Goal: Information Seeking & Learning: Learn about a topic

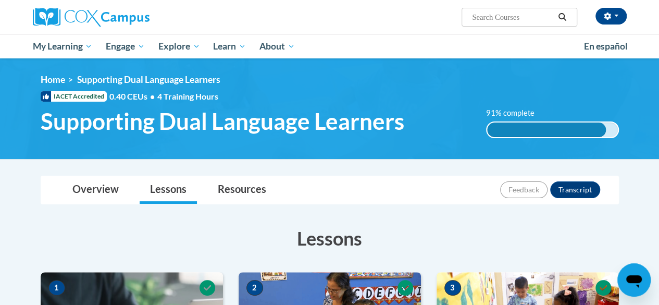
drag, startPoint x: 658, startPoint y: 47, endPoint x: 653, endPoint y: 119, distance: 72.1
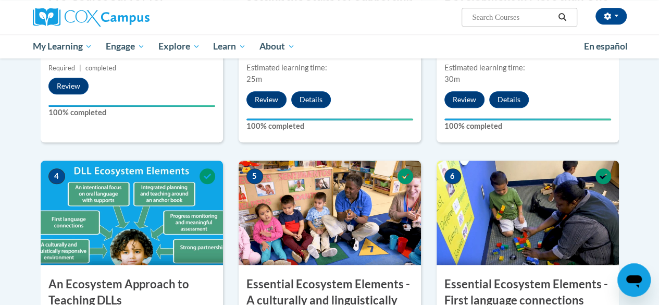
scroll to position [433, 0]
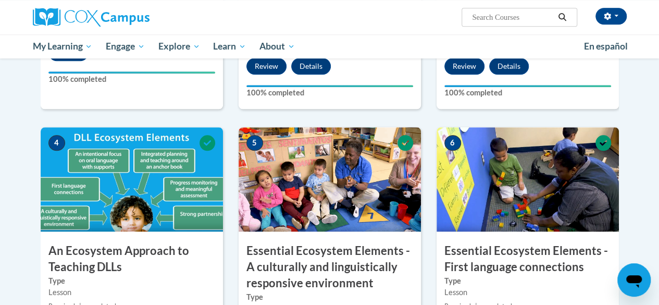
drag, startPoint x: 656, startPoint y: 110, endPoint x: 651, endPoint y: 121, distance: 12.4
drag, startPoint x: 651, startPoint y: 121, endPoint x: 646, endPoint y: 147, distance: 26.6
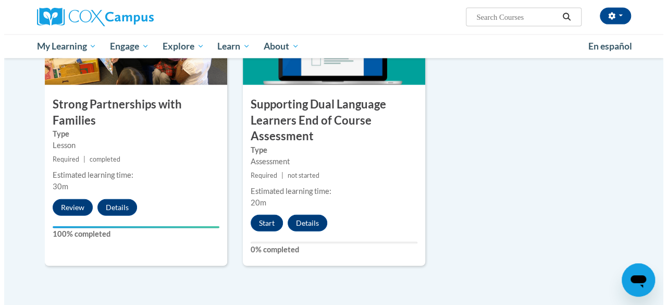
scroll to position [1247, 0]
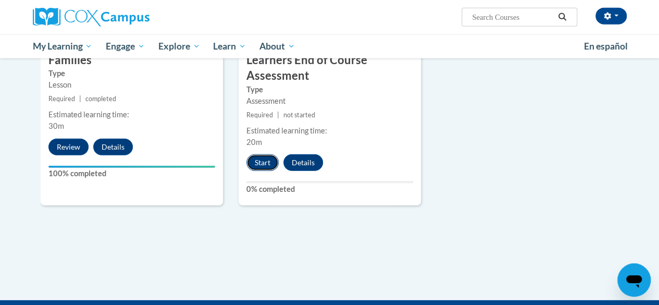
click at [258, 159] on button "Start" at bounding box center [262, 162] width 32 height 17
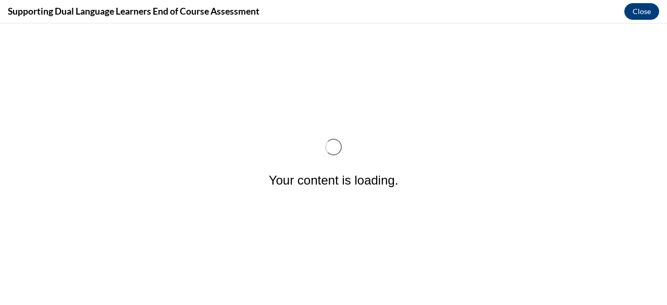
scroll to position [0, 0]
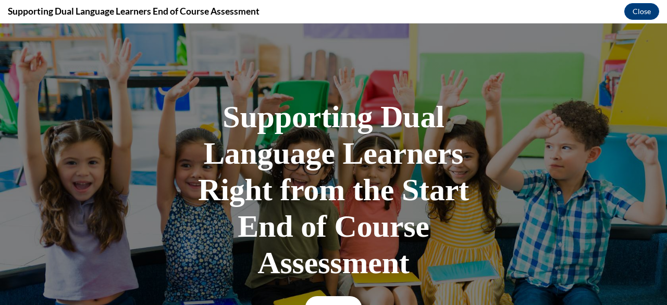
click at [334, 302] on link "START" at bounding box center [333, 308] width 57 height 24
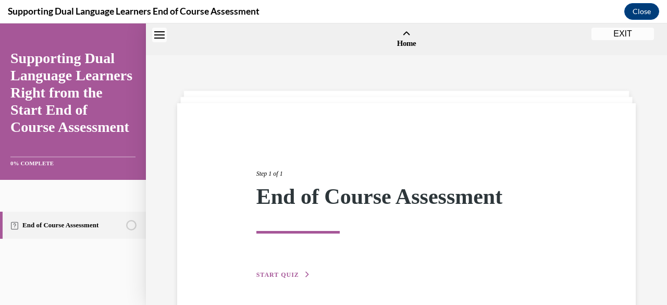
scroll to position [32, 0]
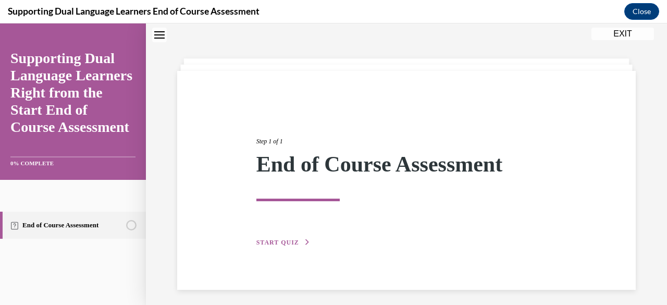
click at [304, 241] on icon "button" at bounding box center [307, 242] width 6 height 6
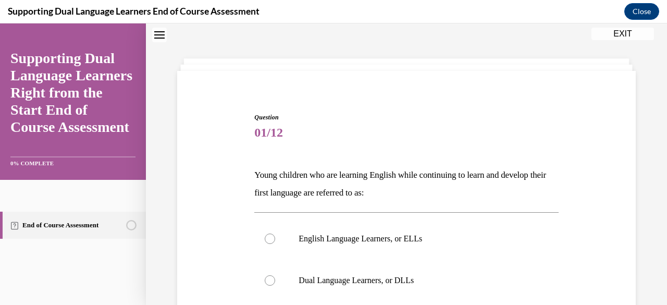
scroll to position [32, 0]
click at [269, 237] on div at bounding box center [270, 239] width 10 height 10
click at [269, 237] on input "English Language Learners, or ELLs" at bounding box center [270, 239] width 10 height 10
radio input "true"
drag, startPoint x: 659, startPoint y: 192, endPoint x: 660, endPoint y: 227, distance: 34.9
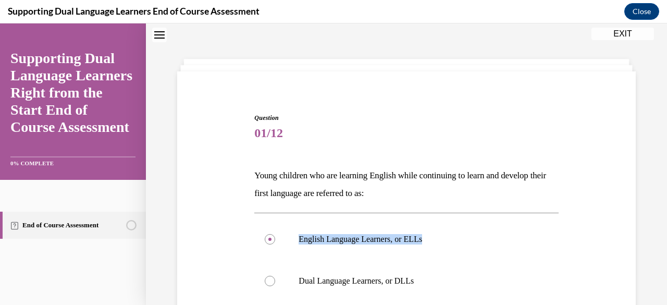
click at [659, 227] on div "Home Step 1 of 1 End of Course Assessment START QUIZ Question 01/12 Young child…" at bounding box center [406, 163] width 521 height 281
drag, startPoint x: 644, startPoint y: 260, endPoint x: 658, endPoint y: 273, distance: 19.2
click at [653, 282] on div "Question 01/12 Young children who are learning English while continuing to lear…" at bounding box center [406, 279] width 521 height 511
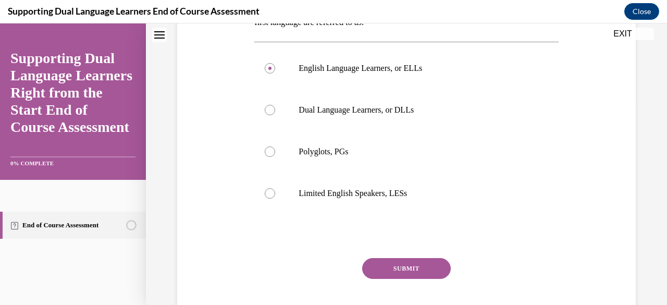
scroll to position [204, 0]
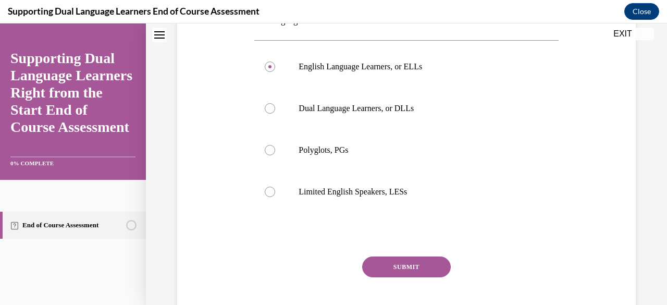
click at [422, 268] on button "SUBMIT" at bounding box center [406, 266] width 89 height 21
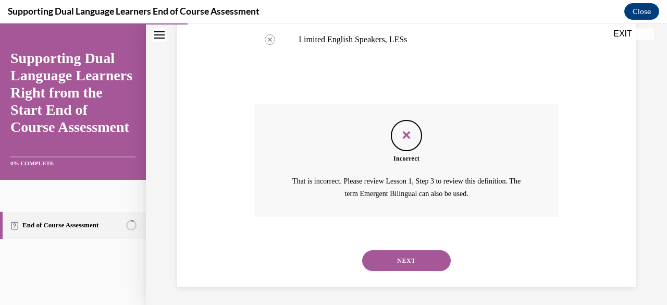
scroll to position [358, 0]
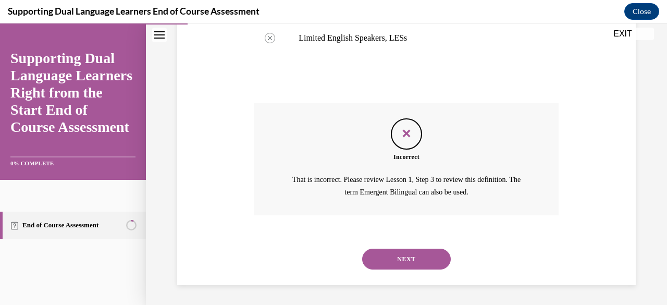
click at [401, 135] on icon "Feedback" at bounding box center [407, 134] width 16 height 16
click at [411, 257] on button "NEXT" at bounding box center [406, 259] width 89 height 21
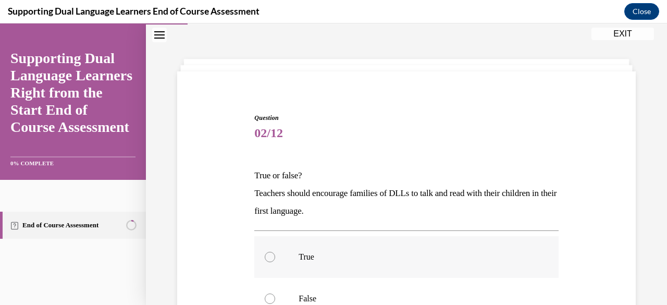
click at [269, 256] on div at bounding box center [270, 257] width 10 height 10
click at [269, 256] on input "True" at bounding box center [270, 257] width 10 height 10
radio input "true"
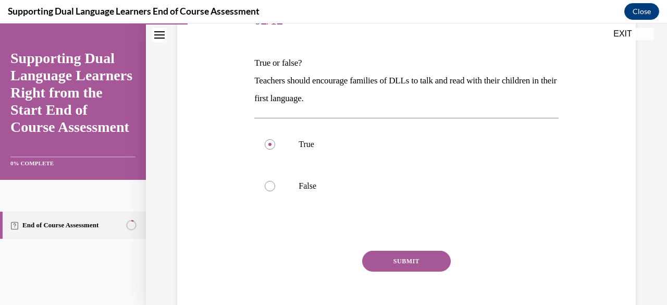
scroll to position [165, 0]
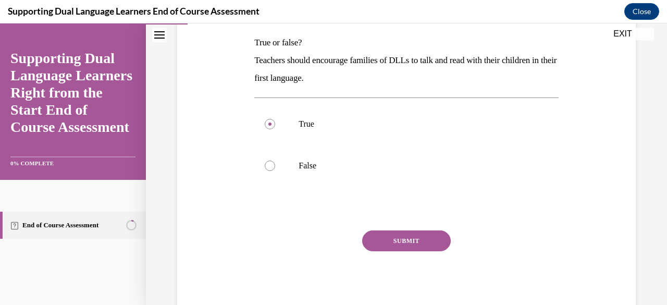
click at [428, 237] on button "SUBMIT" at bounding box center [406, 240] width 89 height 21
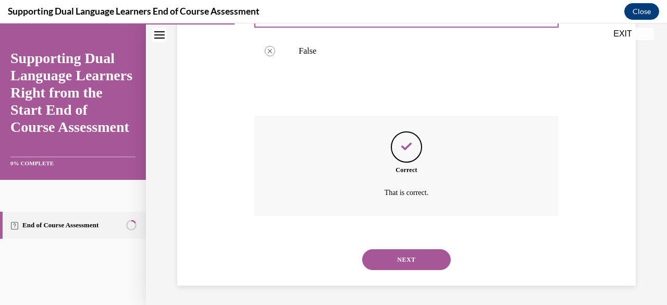
scroll to position [278, 0]
click at [402, 254] on button "NEXT" at bounding box center [406, 260] width 89 height 21
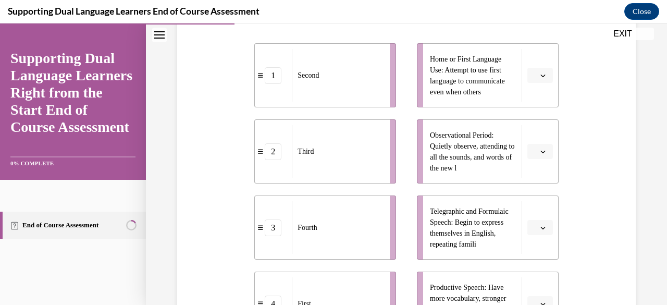
scroll to position [226, 0]
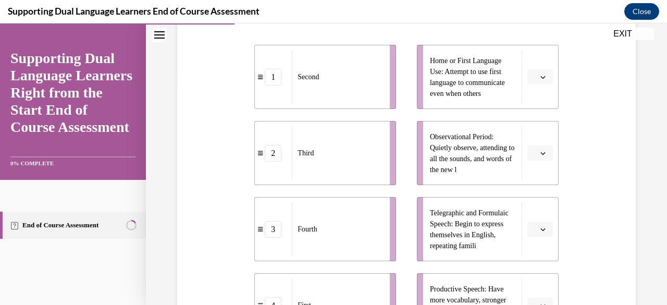
click at [540, 78] on icon "button" at bounding box center [542, 77] width 5 height 3
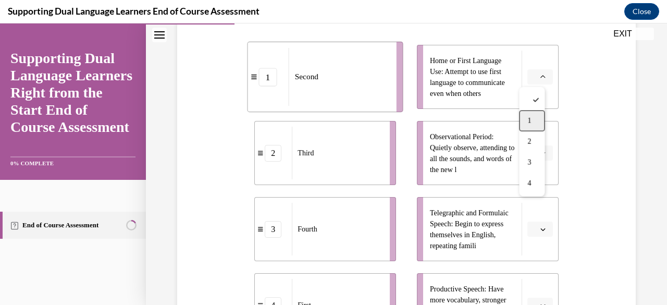
click at [530, 117] on span "1" at bounding box center [529, 121] width 4 height 8
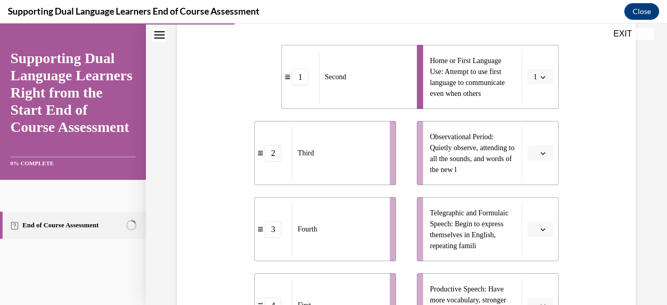
click at [530, 117] on ul "Home or First Language Use: Attempt to use first language to communicate even w…" at bounding box center [482, 191] width 152 height 292
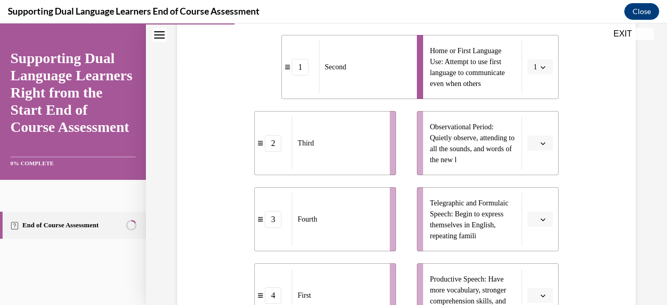
scroll to position [237, 0]
click at [540, 216] on icon "button" at bounding box center [542, 218] width 5 height 5
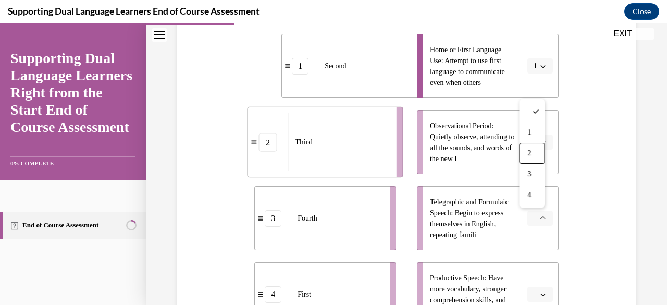
drag, startPoint x: 532, startPoint y: 154, endPoint x: 614, endPoint y: 150, distance: 82.5
click at [614, 150] on div "Question 03/12 The second language development of children learning English seq…" at bounding box center [407, 166] width 464 height 578
drag, startPoint x: 537, startPoint y: 144, endPoint x: 578, endPoint y: 137, distance: 42.2
click at [578, 137] on div "Question 03/12 The second language development of children learning English seq…" at bounding box center [407, 166] width 464 height 578
click at [540, 140] on icon "button" at bounding box center [542, 142] width 5 height 5
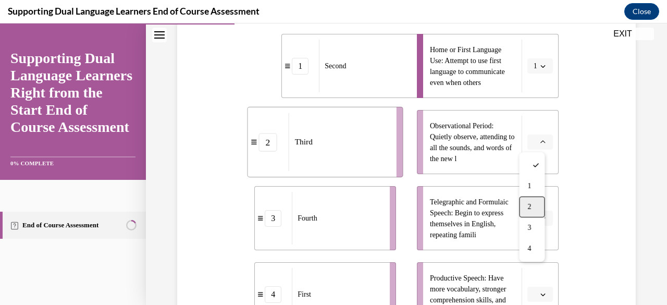
click at [528, 203] on span "2" at bounding box center [529, 207] width 4 height 8
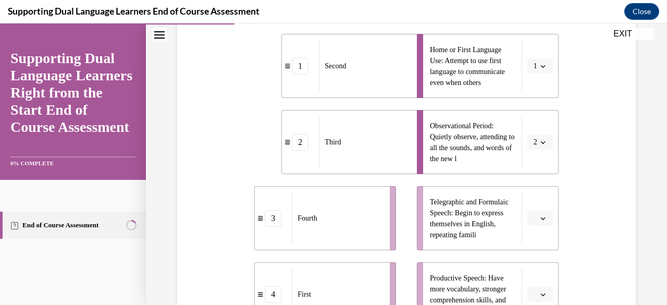
click at [540, 293] on icon "button" at bounding box center [542, 294] width 5 height 5
drag, startPoint x: 533, startPoint y: 250, endPoint x: 586, endPoint y: 227, distance: 57.7
click at [586, 227] on div "Question 03/12 The second language development of children learning English seq…" at bounding box center [407, 166] width 464 height 578
click at [540, 216] on icon "button" at bounding box center [542, 218] width 5 height 5
click at [535, 194] on div "4" at bounding box center [532, 194] width 26 height 21
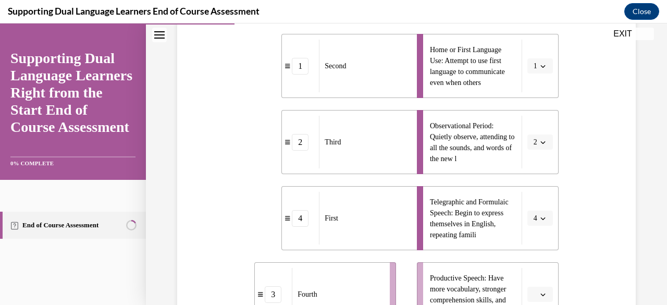
click at [532, 291] on button "button" at bounding box center [540, 295] width 26 height 16
click at [528, 249] on span "3" at bounding box center [529, 250] width 4 height 8
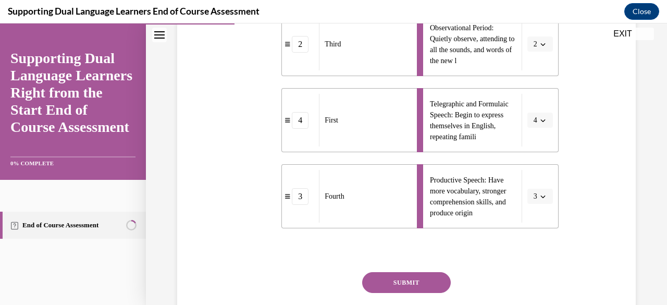
scroll to position [335, 0]
click at [424, 277] on button "SUBMIT" at bounding box center [406, 281] width 89 height 21
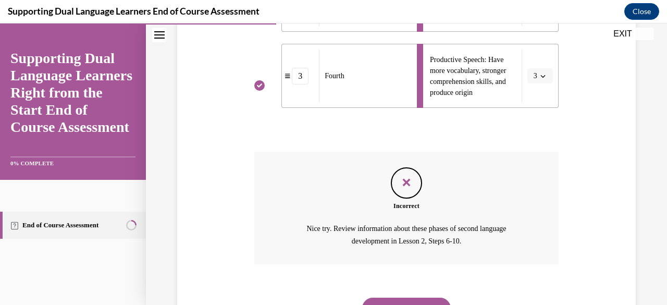
scroll to position [504, 0]
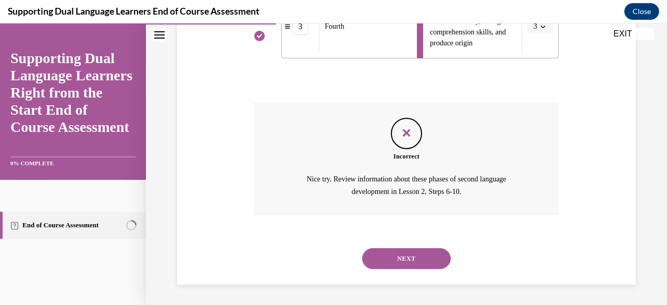
click at [427, 253] on button "NEXT" at bounding box center [406, 258] width 89 height 21
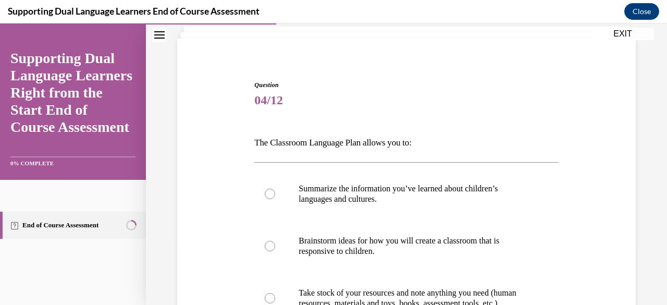
scroll to position [77, 0]
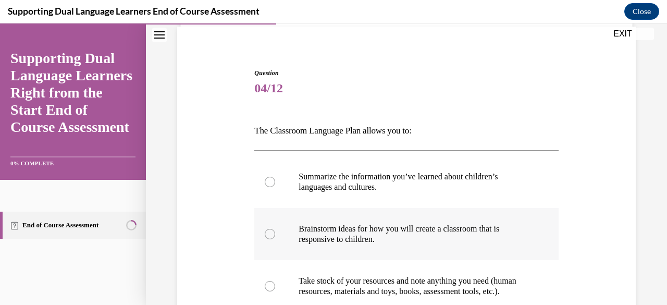
click at [269, 236] on div at bounding box center [270, 234] width 10 height 10
click at [269, 236] on input "Brainstorm ideas for how you will create a classroom that is responsive to chil…" at bounding box center [270, 234] width 10 height 10
radio input "true"
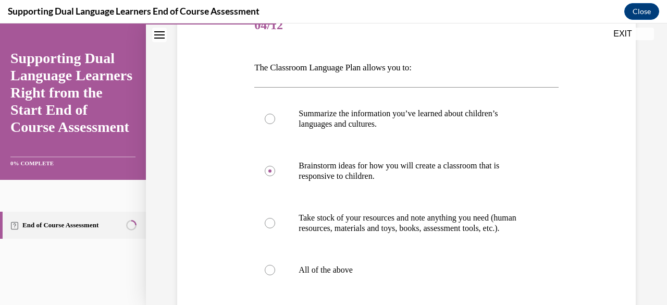
scroll to position [144, 0]
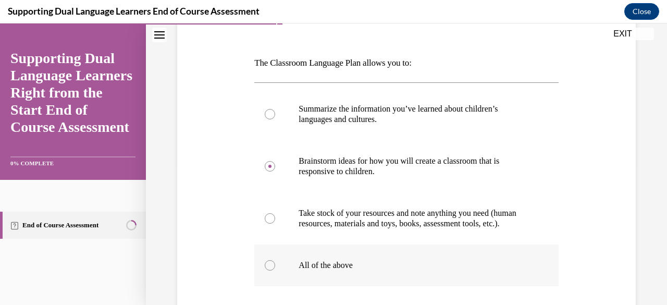
click at [270, 270] on div at bounding box center [270, 265] width 10 height 10
click at [270, 270] on input "All of the above" at bounding box center [270, 265] width 10 height 10
radio input "true"
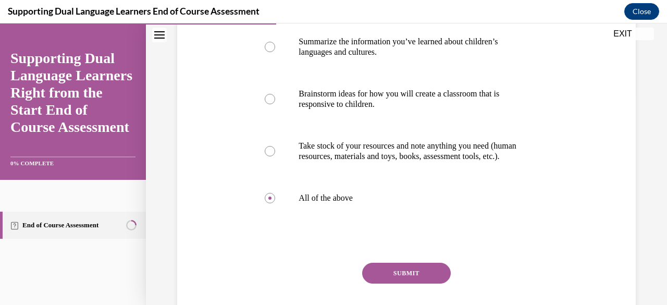
scroll to position [250, 0]
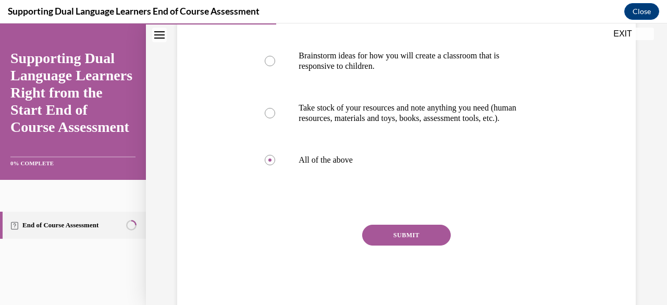
click at [427, 239] on button "SUBMIT" at bounding box center [406, 235] width 89 height 21
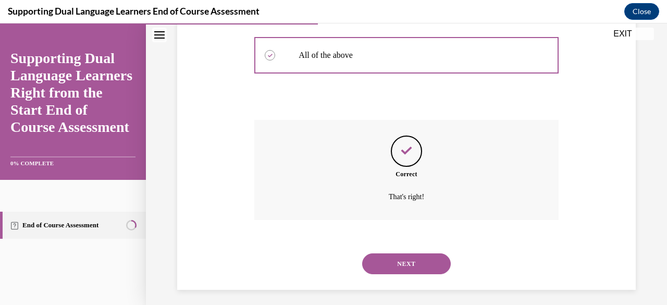
scroll to position [370, 0]
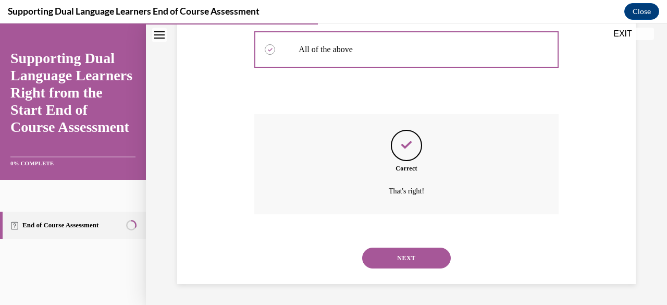
click at [419, 257] on button "NEXT" at bounding box center [406, 258] width 89 height 21
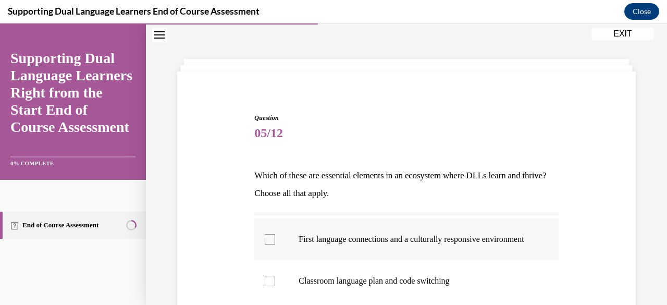
click at [270, 243] on div at bounding box center [270, 239] width 10 height 10
click at [270, 243] on input "First language connections and a culturally responsive environment" at bounding box center [270, 239] width 10 height 10
checkbox input "true"
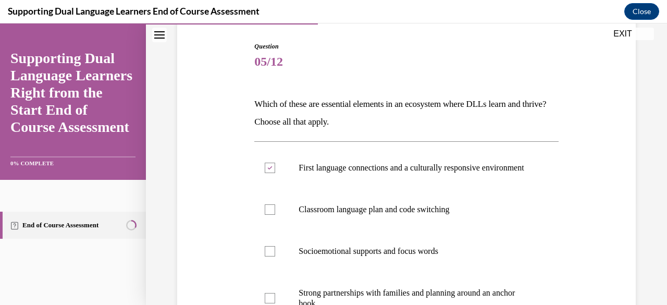
scroll to position [104, 0]
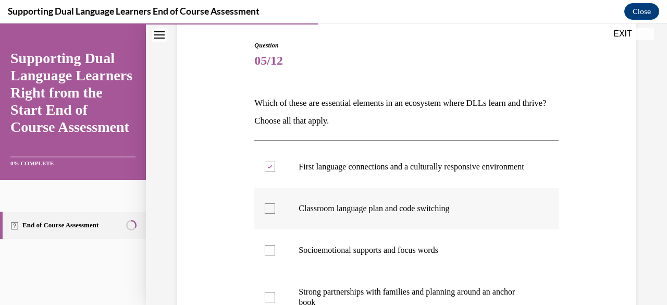
click at [266, 214] on div at bounding box center [270, 208] width 10 height 10
click at [266, 214] on input "Classroom language plan and code switching" at bounding box center [270, 208] width 10 height 10
checkbox input "true"
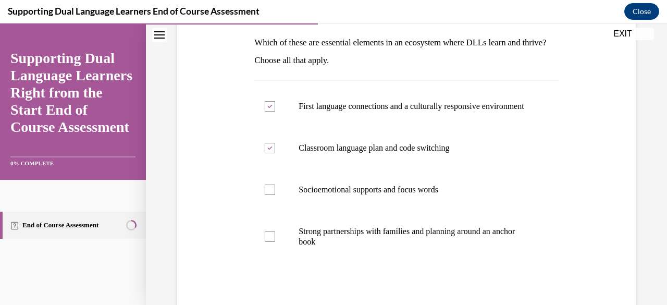
scroll to position [166, 0]
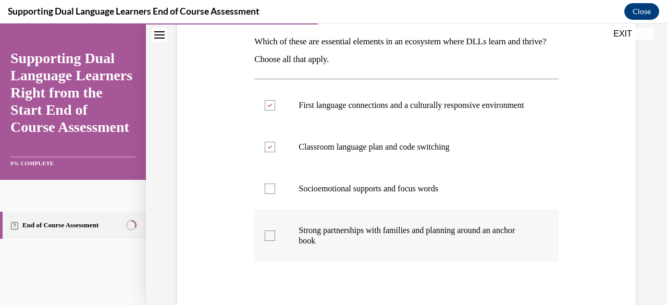
click at [268, 241] on div at bounding box center [270, 235] width 10 height 10
click at [268, 241] on input "Strong partnerships with families and planning around an anchor book" at bounding box center [270, 235] width 10 height 10
checkbox input "true"
click at [267, 194] on div at bounding box center [270, 188] width 10 height 10
click at [267, 194] on input "Socioemotional supports and focus words" at bounding box center [270, 188] width 10 height 10
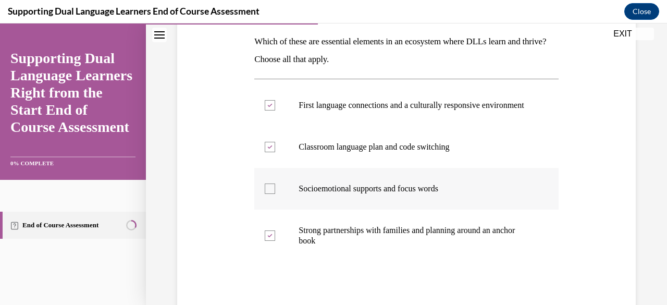
checkbox input "true"
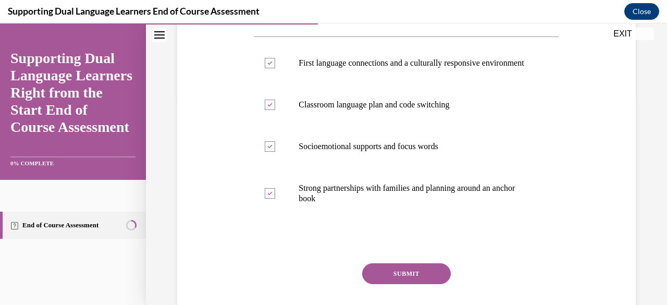
scroll to position [208, 0]
click at [404, 281] on button "SUBMIT" at bounding box center [406, 273] width 89 height 21
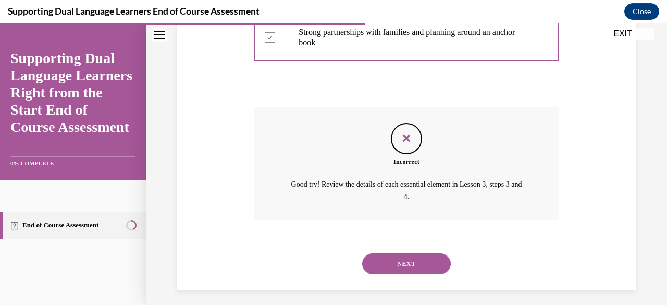
scroll to position [379, 0]
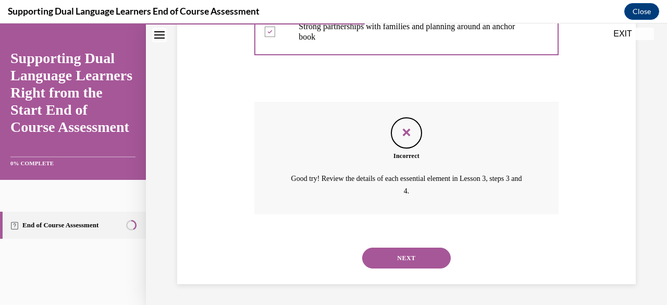
click at [429, 252] on button "NEXT" at bounding box center [406, 258] width 89 height 21
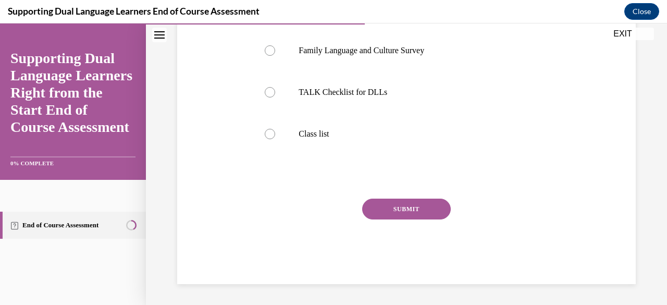
scroll to position [32, 0]
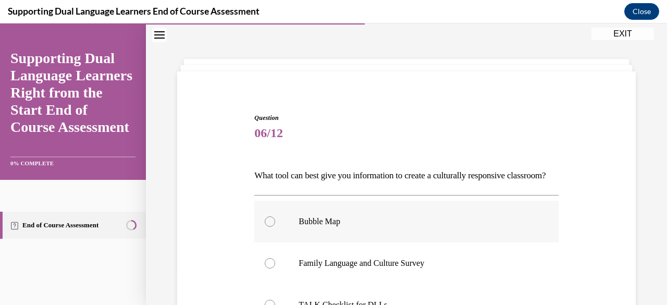
click at [270, 227] on div at bounding box center [270, 221] width 10 height 10
click at [270, 227] on input "Bubble Map" at bounding box center [270, 221] width 10 height 10
radio input "true"
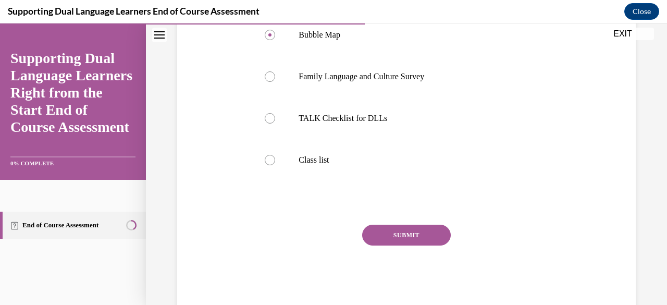
scroll to position [230, 0]
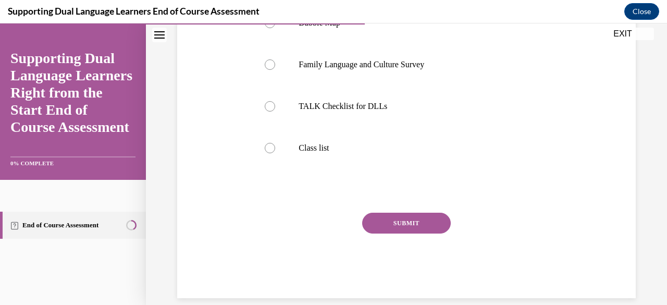
drag, startPoint x: 660, startPoint y: 209, endPoint x: 471, endPoint y: 263, distance: 196.0
click at [471, 263] on div "SUBMIT NEXT" at bounding box center [406, 255] width 304 height 85
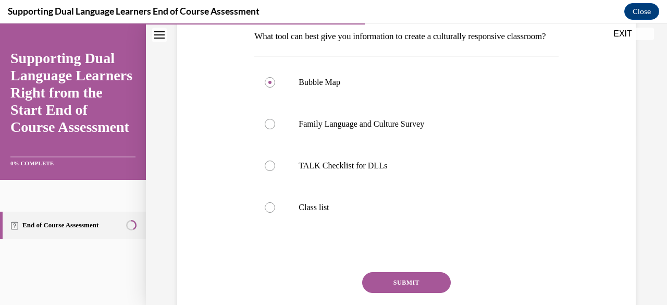
scroll to position [163, 0]
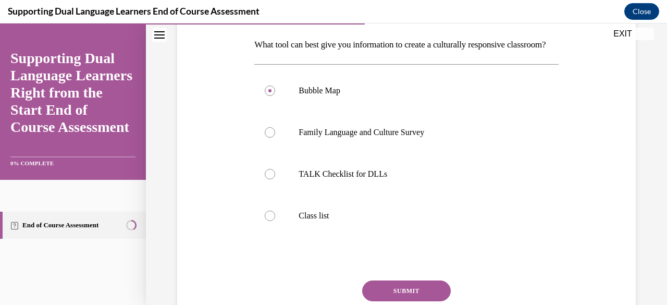
click at [413, 298] on button "SUBMIT" at bounding box center [406, 290] width 89 height 21
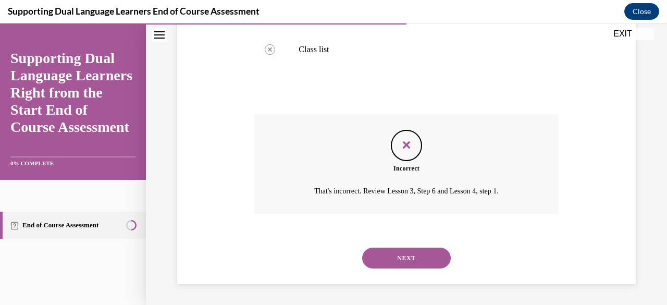
scroll to position [346, 0]
click at [405, 256] on button "NEXT" at bounding box center [406, 258] width 89 height 21
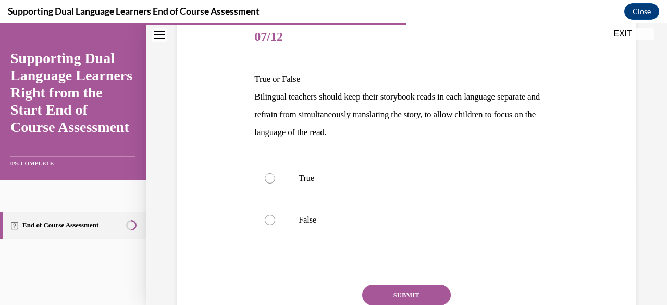
scroll to position [141, 0]
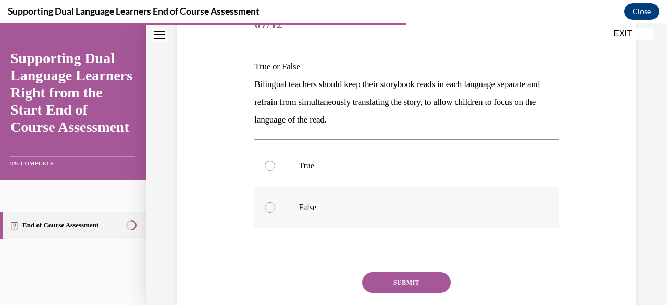
click at [266, 207] on div at bounding box center [270, 207] width 10 height 10
click at [266, 207] on input "False" at bounding box center [270, 207] width 10 height 10
radio input "true"
click at [405, 281] on button "SUBMIT" at bounding box center [406, 282] width 89 height 21
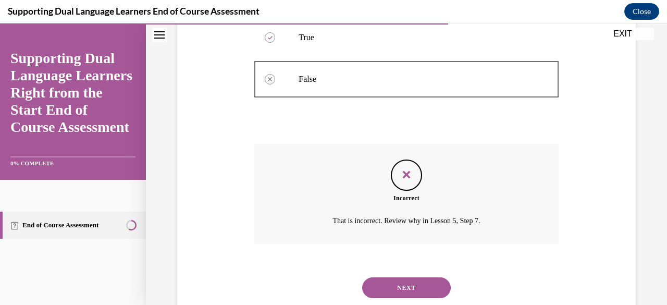
scroll to position [298, 0]
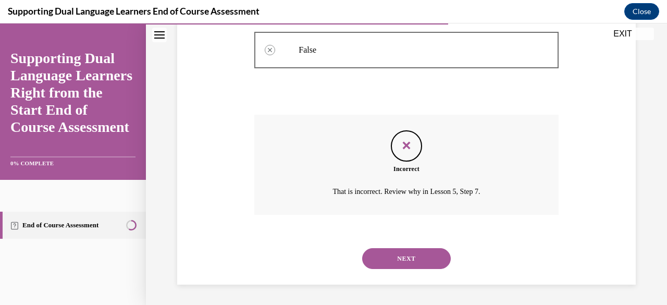
click at [423, 254] on button "NEXT" at bounding box center [406, 258] width 89 height 21
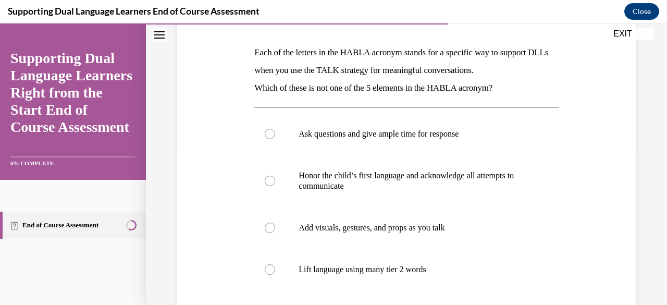
scroll to position [156, 0]
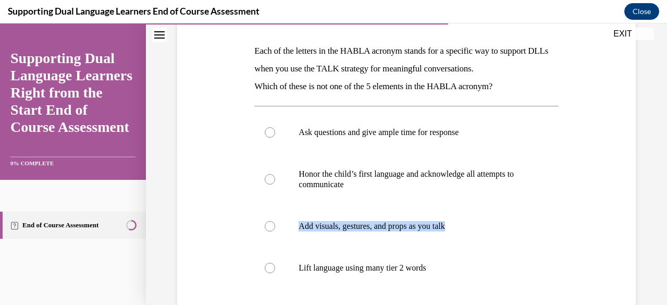
drag, startPoint x: 658, startPoint y: 225, endPoint x: 631, endPoint y: 194, distance: 41.4
click at [631, 194] on div "Question 08/12 Each of the letters in the HABLA acronym stands for a specific w…" at bounding box center [406, 169] width 521 height 539
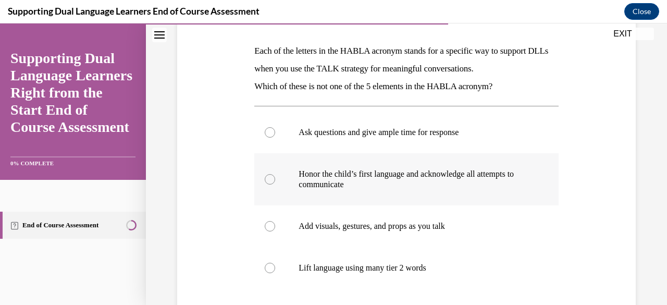
click at [265, 176] on div at bounding box center [270, 179] width 10 height 10
click at [265, 176] on input "Honor the child’s first language and acknowledge all attempts to communicate" at bounding box center [270, 179] width 10 height 10
radio input "true"
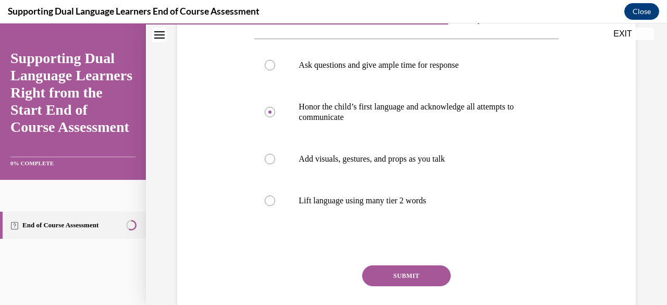
scroll to position [226, 0]
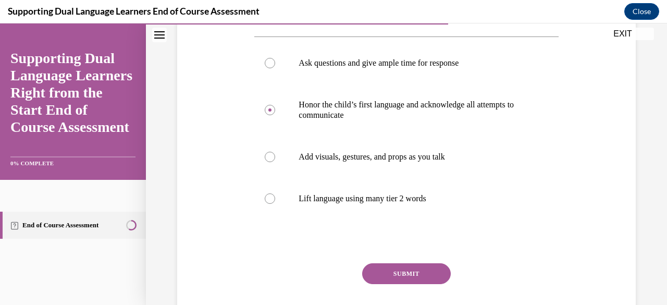
click at [399, 271] on button "SUBMIT" at bounding box center [406, 273] width 89 height 21
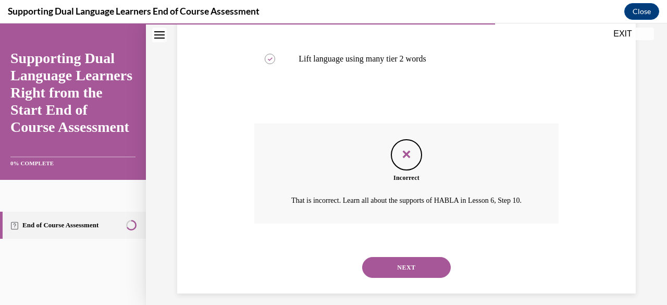
scroll to position [367, 0]
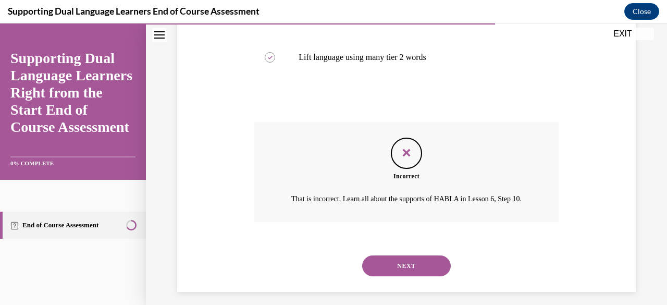
click at [397, 275] on button "NEXT" at bounding box center [406, 265] width 89 height 21
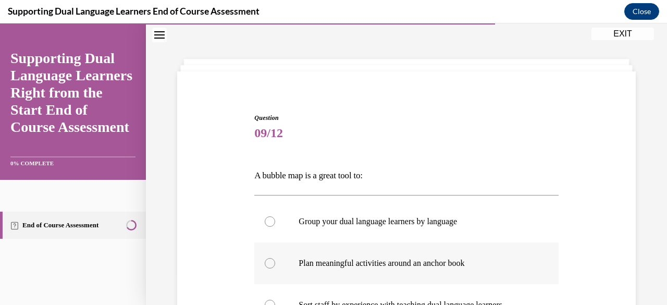
click at [268, 262] on div at bounding box center [270, 263] width 10 height 10
click at [268, 262] on input "Plan meaningful activities around an anchor book" at bounding box center [270, 263] width 10 height 10
radio input "true"
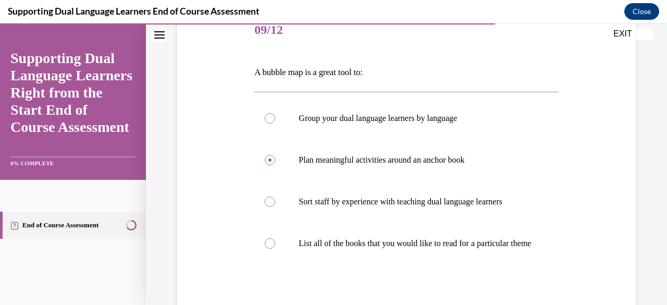
scroll to position [162, 0]
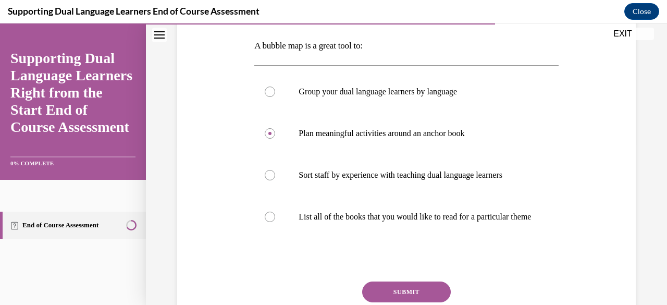
click at [408, 297] on button "SUBMIT" at bounding box center [406, 291] width 89 height 21
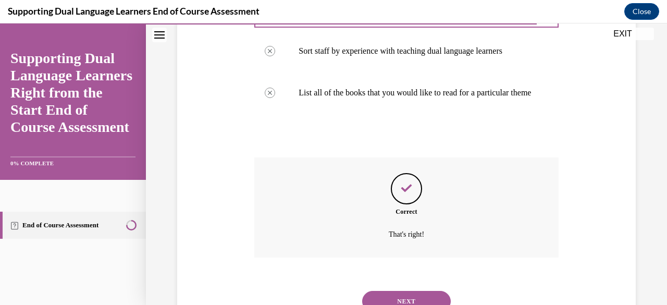
scroll to position [291, 0]
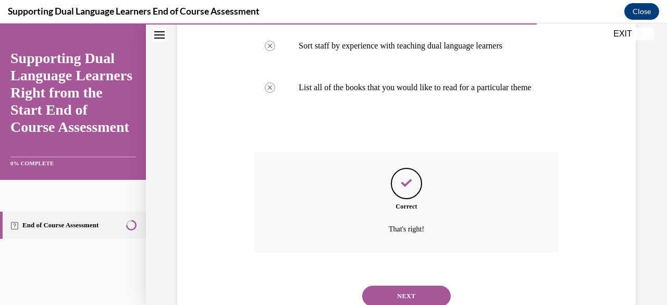
drag, startPoint x: 654, startPoint y: 168, endPoint x: 644, endPoint y: 234, distance: 67.1
drag, startPoint x: 644, startPoint y: 234, endPoint x: 407, endPoint y: 297, distance: 244.2
click at [407, 297] on button "NEXT" at bounding box center [406, 296] width 89 height 21
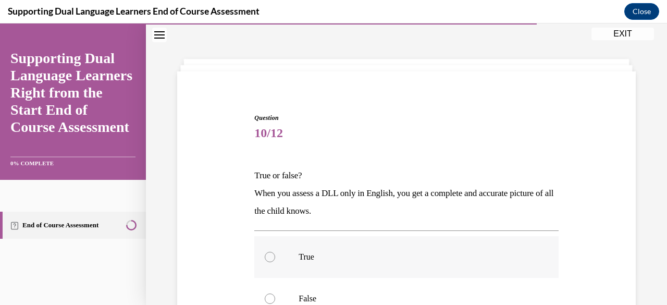
click at [269, 252] on div at bounding box center [270, 257] width 10 height 10
click at [269, 252] on input "True" at bounding box center [270, 257] width 10 height 10
radio input "true"
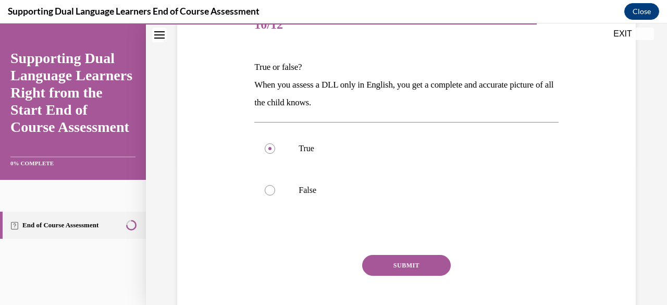
scroll to position [165, 0]
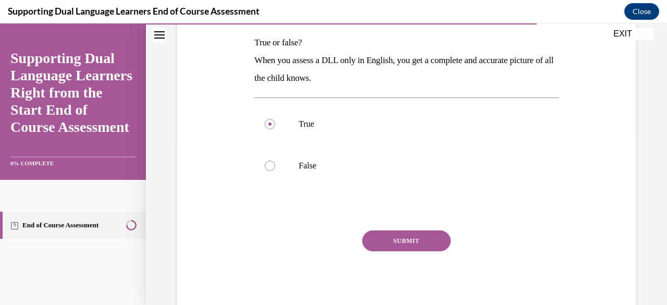
click at [424, 234] on button "SUBMIT" at bounding box center [406, 240] width 89 height 21
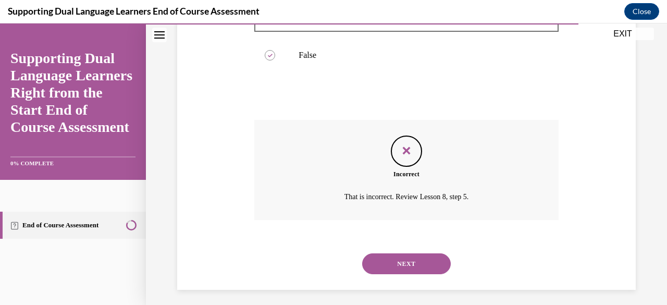
scroll to position [280, 0]
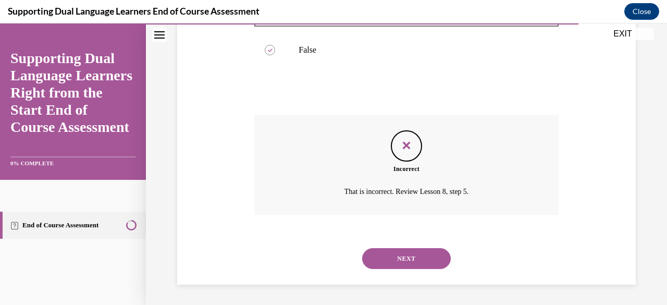
click at [396, 265] on button "NEXT" at bounding box center [406, 258] width 89 height 21
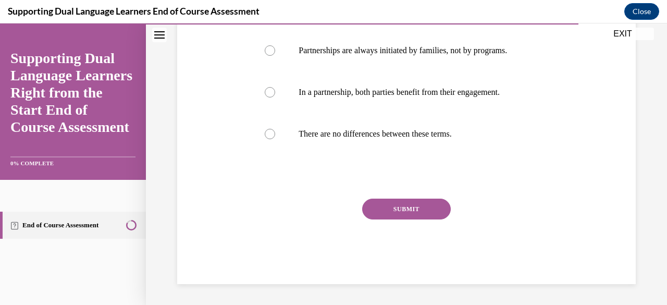
scroll to position [32, 0]
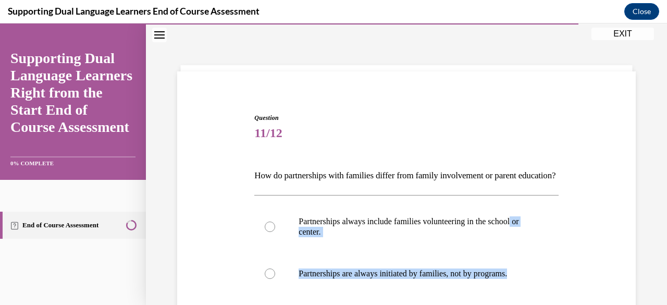
drag, startPoint x: 566, startPoint y: 276, endPoint x: 666, endPoint y: 203, distance: 124.1
click at [659, 203] on div "Home Question 10/12 True or false? When you assess a DLL only in English, you g…" at bounding box center [406, 163] width 521 height 281
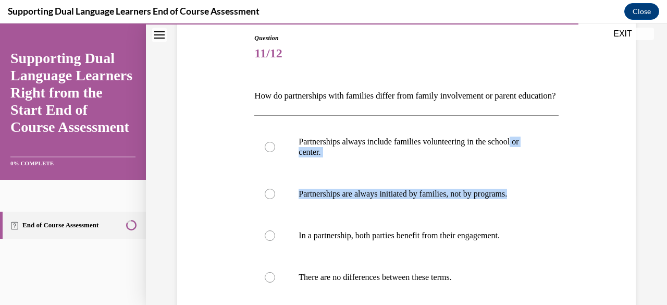
scroll to position [125, 0]
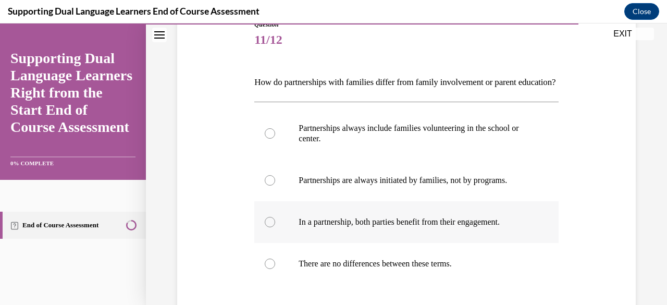
click at [268, 227] on div at bounding box center [270, 222] width 10 height 10
click at [268, 227] on input "In a partnership, both parties benefit from their engagement." at bounding box center [270, 222] width 10 height 10
radio input "true"
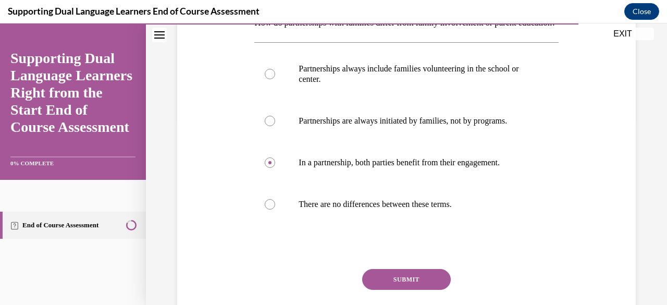
scroll to position [232, 0]
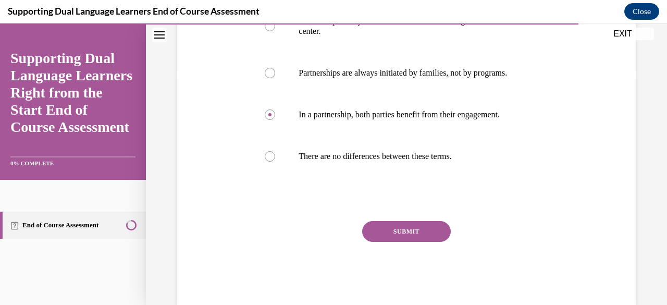
click at [401, 242] on button "SUBMIT" at bounding box center [406, 231] width 89 height 21
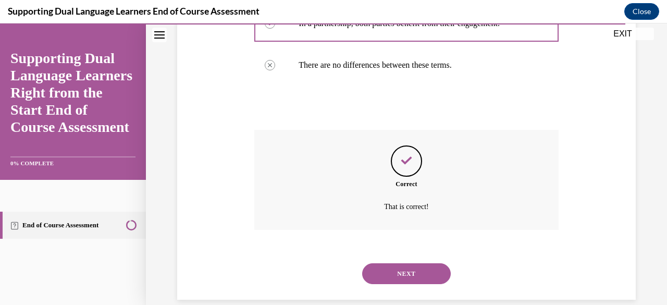
scroll to position [356, 0]
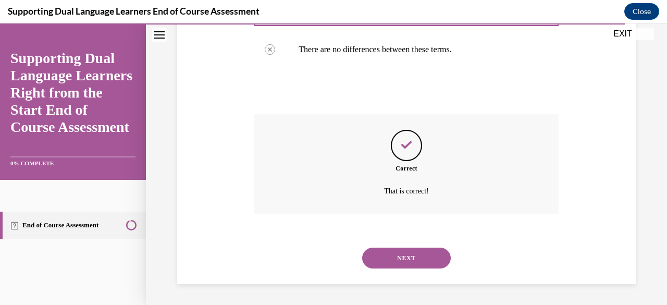
click at [413, 256] on button "NEXT" at bounding box center [406, 258] width 89 height 21
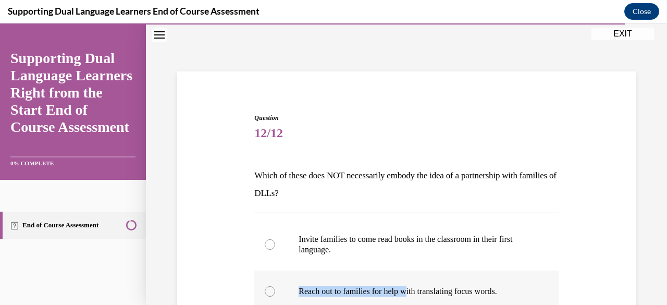
drag, startPoint x: 413, startPoint y: 255, endPoint x: 413, endPoint y: 271, distance: 16.2
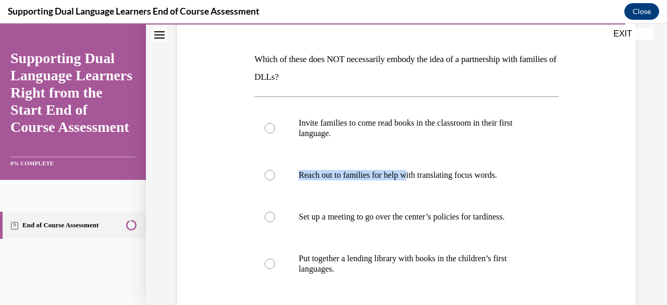
scroll to position [142, 0]
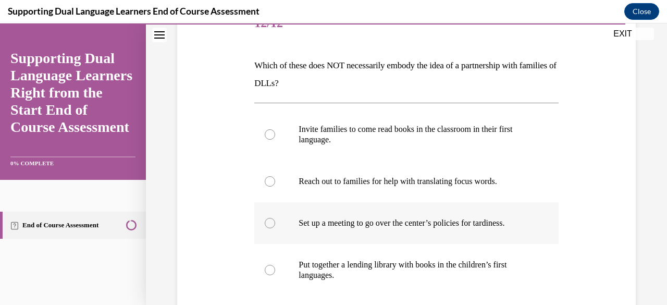
click at [270, 218] on div at bounding box center [270, 223] width 10 height 10
click at [270, 218] on input "Set up a meeting to go over the center’s policies for tardiness." at bounding box center [270, 223] width 10 height 10
radio input "true"
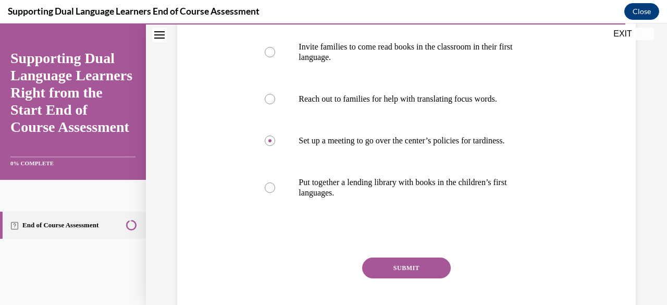
scroll to position [226, 0]
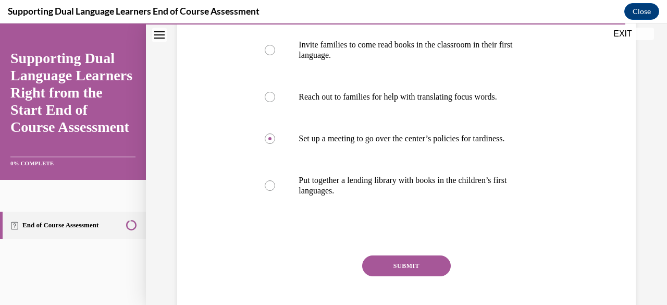
click at [428, 259] on button "SUBMIT" at bounding box center [406, 265] width 89 height 21
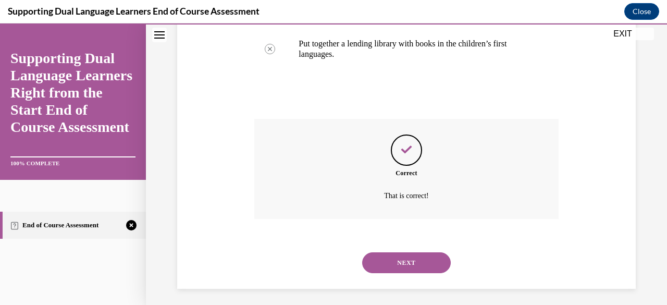
scroll to position [367, 0]
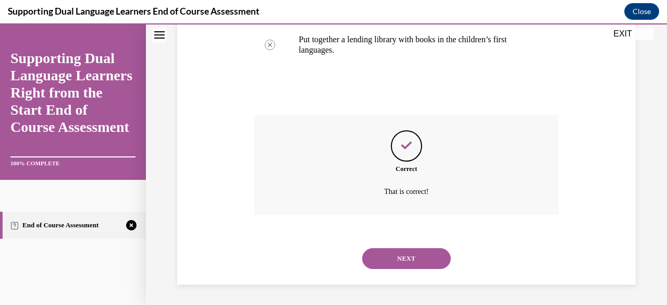
click at [396, 252] on button "NEXT" at bounding box center [406, 258] width 89 height 21
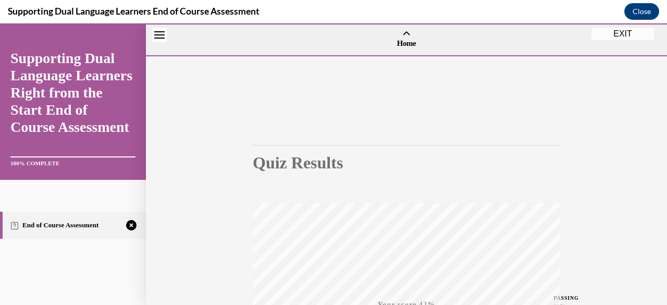
scroll to position [252, 0]
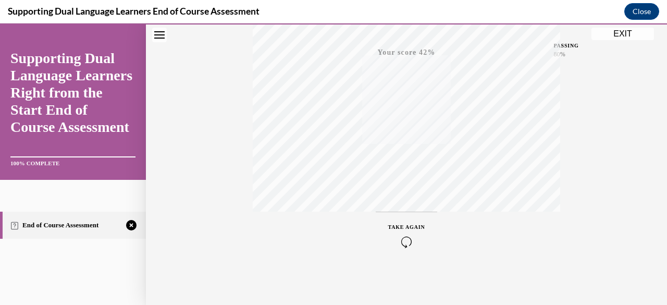
click at [402, 239] on icon "button" at bounding box center [406, 241] width 37 height 11
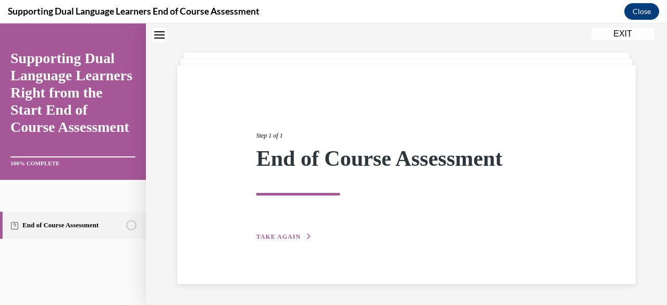
scroll to position [38, 0]
click at [306, 235] on icon "button" at bounding box center [309, 237] width 6 height 6
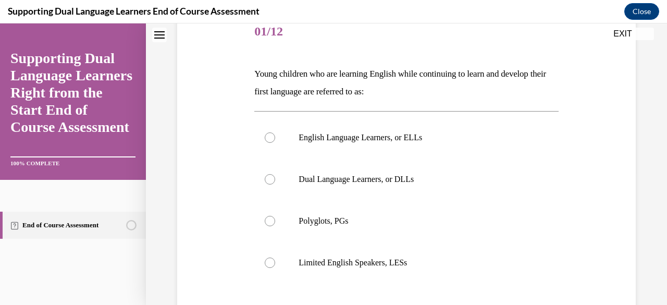
scroll to position [132, 0]
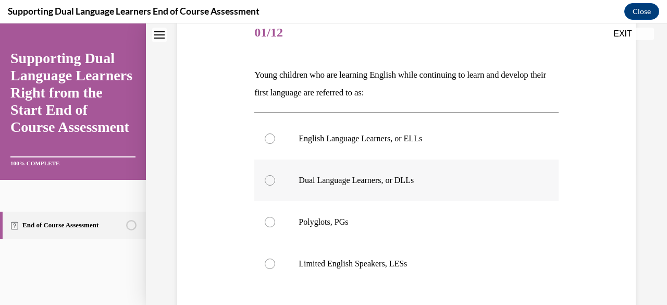
click at [272, 175] on label "Dual Language Learners, or DLLs" at bounding box center [406, 180] width 304 height 42
click at [272, 175] on input "Dual Language Learners, or DLLs" at bounding box center [270, 180] width 10 height 10
radio input "true"
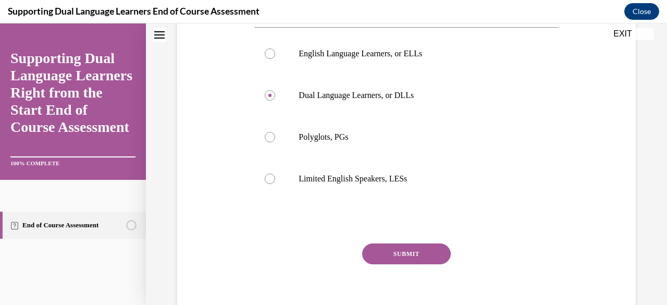
scroll to position [219, 0]
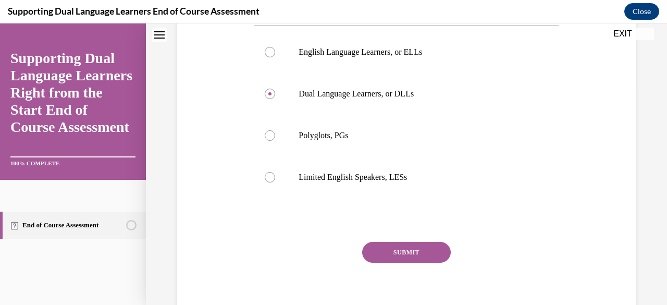
click at [422, 244] on button "SUBMIT" at bounding box center [406, 252] width 89 height 21
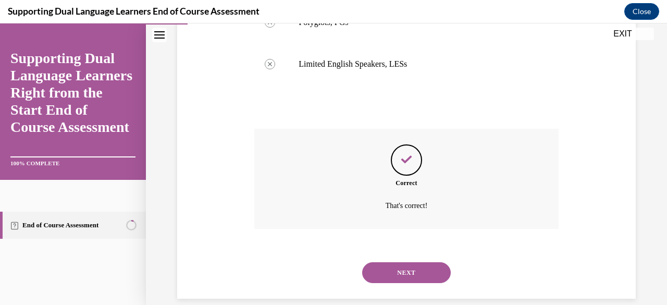
scroll to position [346, 0]
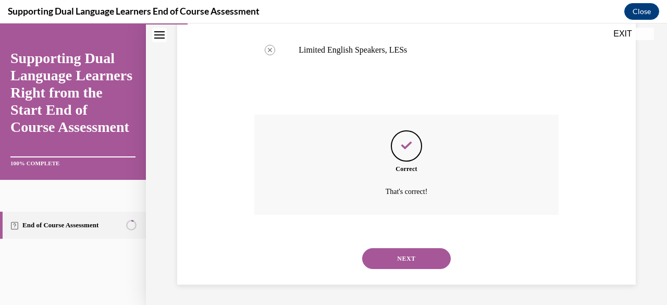
click at [426, 254] on button "NEXT" at bounding box center [406, 258] width 89 height 21
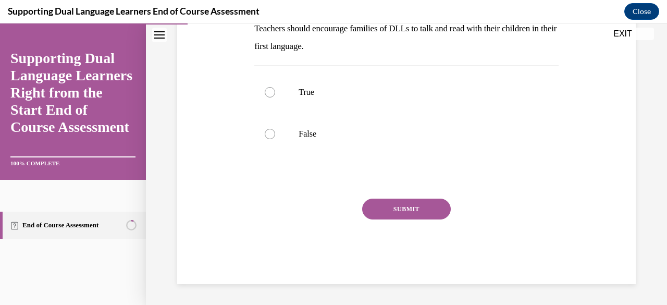
scroll to position [32, 0]
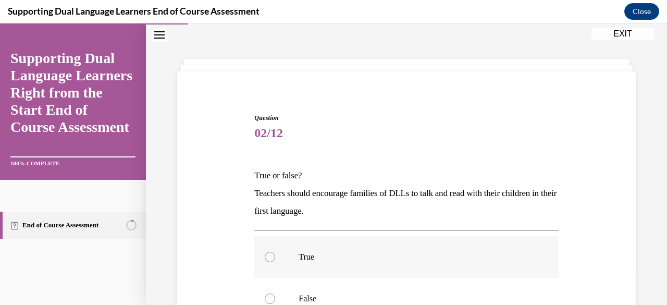
click at [270, 254] on div at bounding box center [270, 257] width 10 height 10
click at [270, 254] on input "True" at bounding box center [270, 257] width 10 height 10
radio input "true"
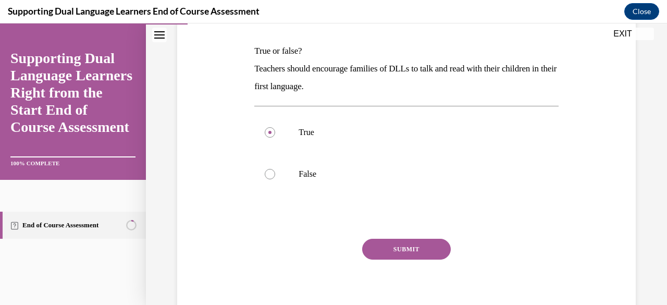
scroll to position [160, 0]
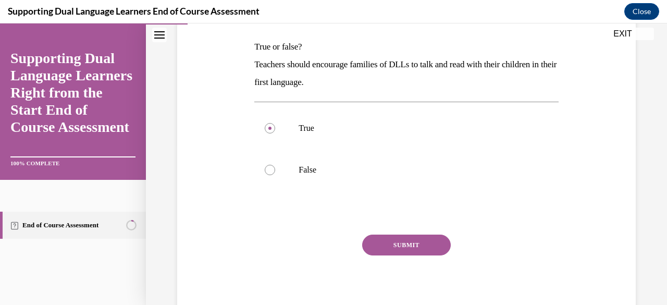
click at [434, 244] on button "SUBMIT" at bounding box center [406, 244] width 89 height 21
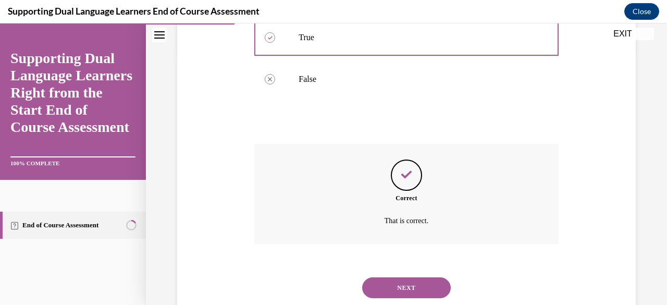
scroll to position [280, 0]
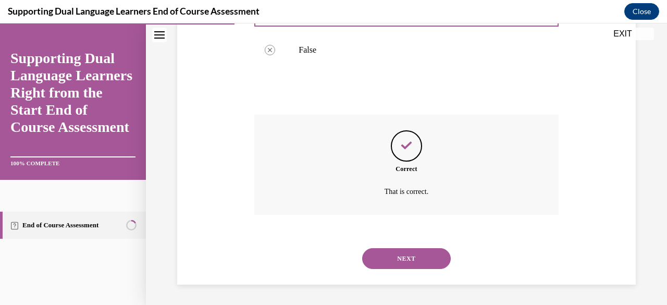
click at [425, 253] on button "NEXT" at bounding box center [406, 258] width 89 height 21
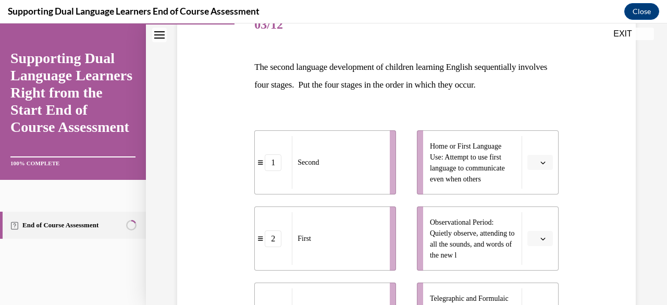
scroll to position [144, 0]
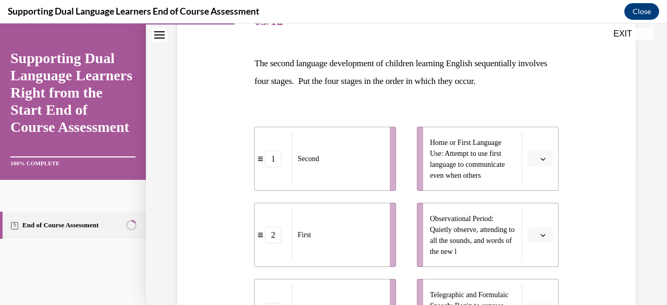
click at [540, 158] on icon "button" at bounding box center [542, 158] width 5 height 5
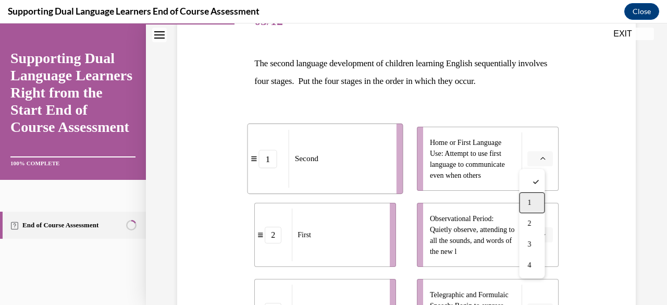
click at [534, 200] on div "1" at bounding box center [532, 202] width 26 height 21
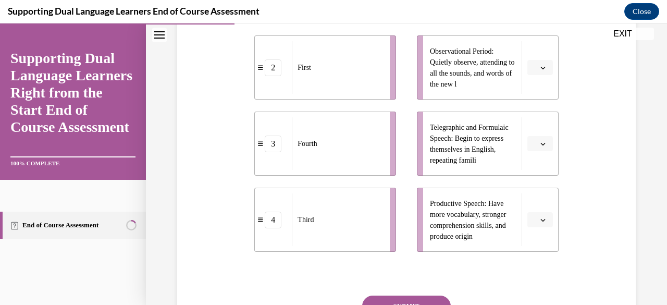
scroll to position [328, 0]
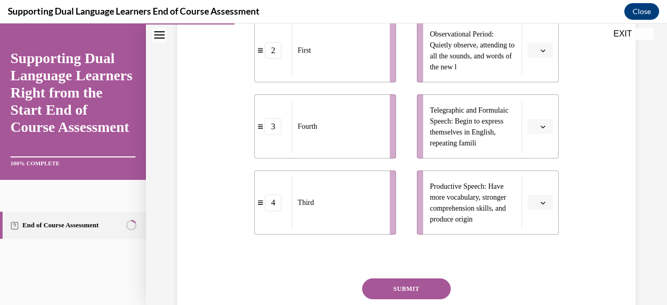
click at [540, 202] on icon "button" at bounding box center [542, 203] width 5 height 3
click at [526, 137] on div "2" at bounding box center [532, 137] width 26 height 21
click at [540, 50] on icon "button" at bounding box center [542, 50] width 5 height 5
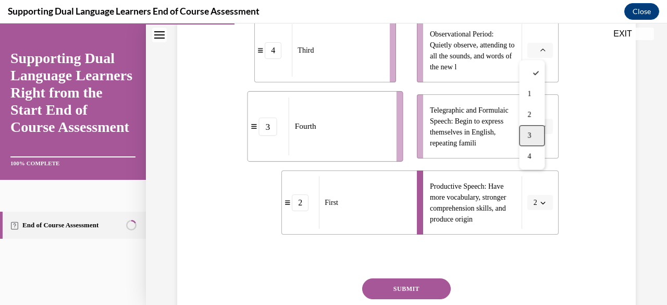
click at [540, 136] on div "3" at bounding box center [532, 135] width 26 height 21
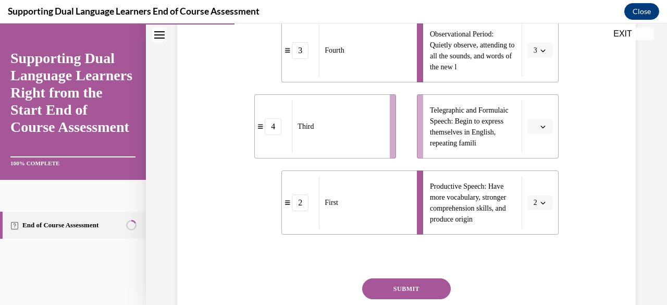
drag, startPoint x: 536, startPoint y: 120, endPoint x: 590, endPoint y: 119, distance: 54.2
click at [590, 119] on div "Question 03/12 The second language development of children learning English seq…" at bounding box center [407, 74] width 464 height 578
click at [539, 125] on span "button" at bounding box center [542, 126] width 7 height 7
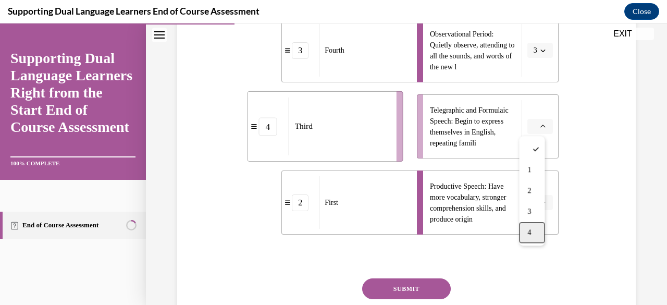
click at [528, 229] on span "4" at bounding box center [529, 232] width 4 height 8
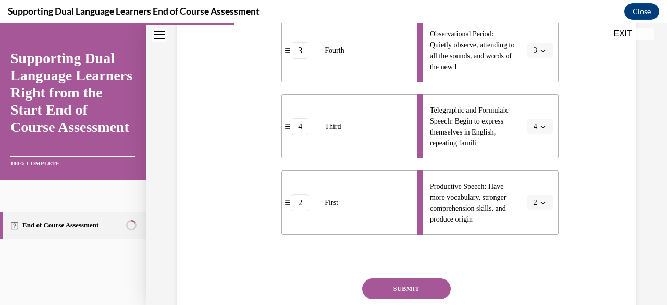
click at [427, 288] on button "SUBMIT" at bounding box center [406, 288] width 89 height 21
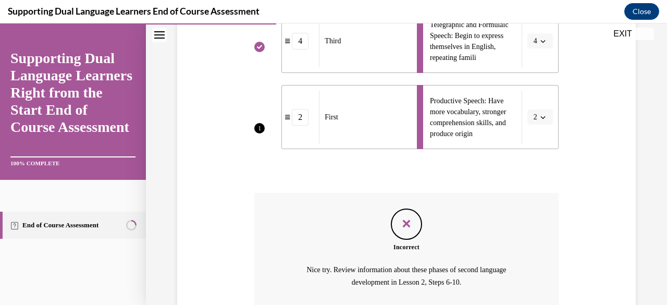
scroll to position [504, 0]
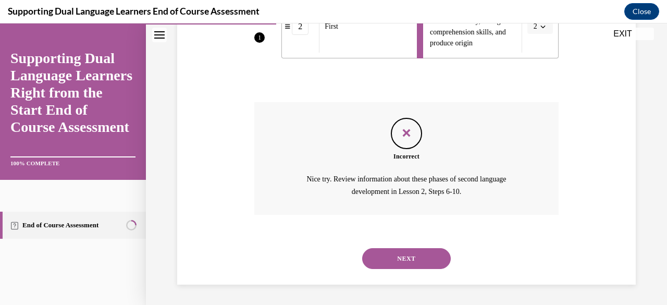
click at [419, 252] on button "NEXT" at bounding box center [406, 258] width 89 height 21
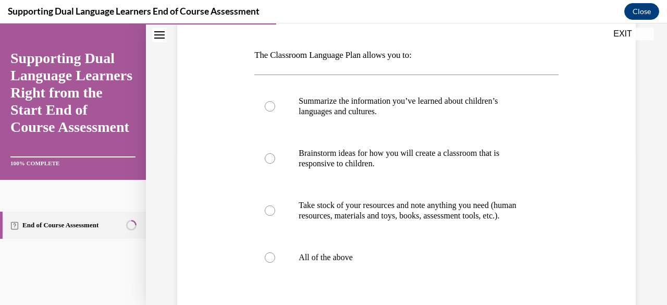
scroll to position [163, 0]
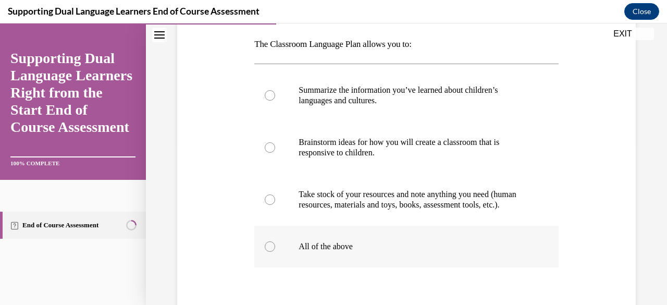
click at [275, 252] on label "All of the above" at bounding box center [406, 247] width 304 height 42
click at [275, 252] on input "All of the above" at bounding box center [270, 246] width 10 height 10
radio input "true"
click at [275, 252] on label "All of the above" at bounding box center [406, 247] width 304 height 42
click at [275, 252] on input "All of the above" at bounding box center [270, 246] width 10 height 10
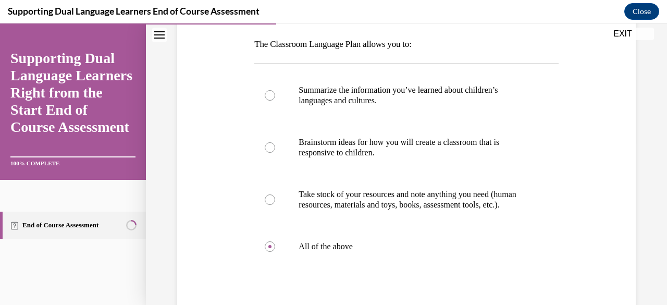
scroll to position [233, 0]
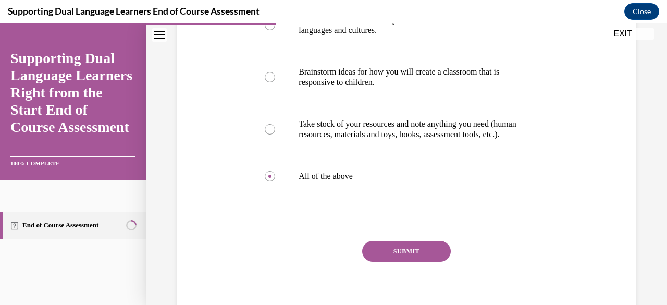
click at [420, 262] on button "SUBMIT" at bounding box center [406, 251] width 89 height 21
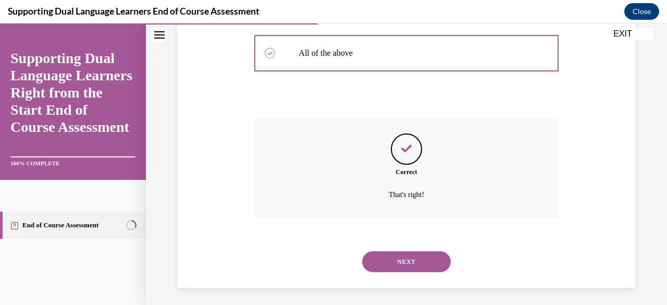
scroll to position [370, 0]
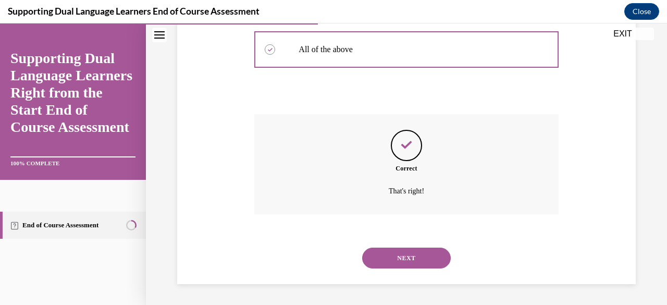
click at [422, 258] on button "NEXT" at bounding box center [406, 258] width 89 height 21
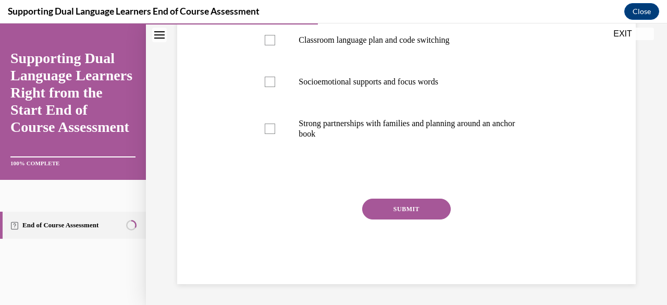
scroll to position [32, 0]
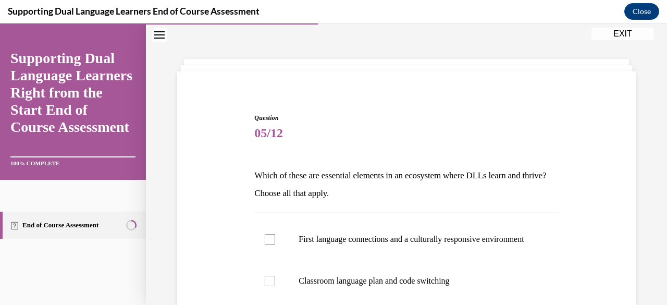
click at [422, 258] on label "First language connections and a culturally responsive environment" at bounding box center [406, 239] width 304 height 42
click at [275, 244] on input "First language connections and a culturally responsive environment" at bounding box center [270, 239] width 10 height 10
checkbox input "true"
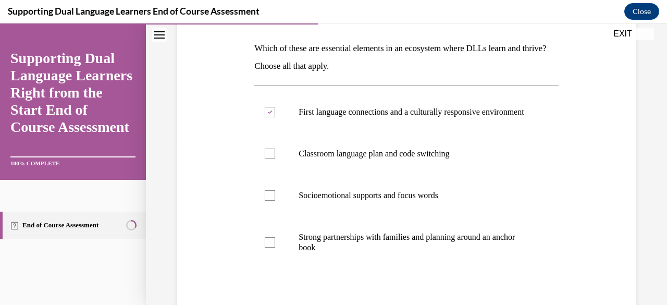
scroll to position [159, 0]
click at [271, 158] on div at bounding box center [270, 153] width 10 height 10
click at [271, 158] on input "Classroom language plan and code switching" at bounding box center [270, 153] width 10 height 10
checkbox input "true"
click at [276, 201] on label "Socioemotional supports and focus words" at bounding box center [406, 195] width 304 height 42
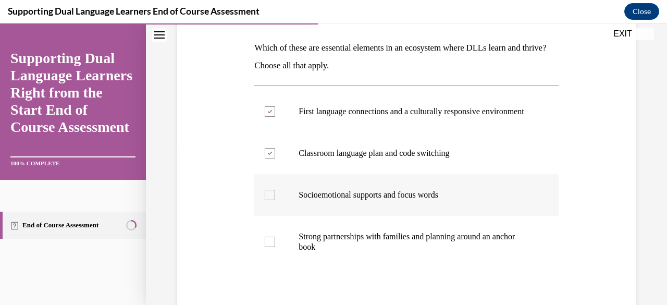
click at [275, 200] on input "Socioemotional supports and focus words" at bounding box center [270, 195] width 10 height 10
checkbox input "true"
click at [267, 247] on div at bounding box center [270, 242] width 10 height 10
click at [267, 247] on input "Strong partnerships with families and planning around an anchor book" at bounding box center [270, 242] width 10 height 10
checkbox input "true"
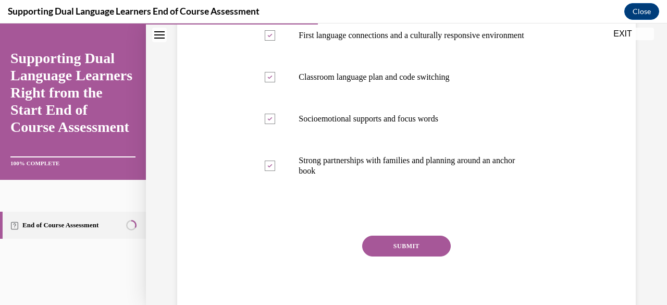
scroll to position [237, 0]
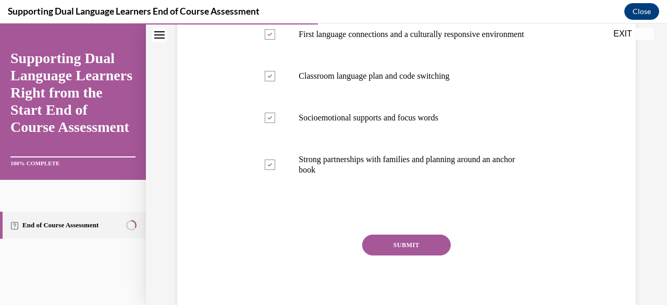
click at [431, 249] on button "SUBMIT" at bounding box center [406, 244] width 89 height 21
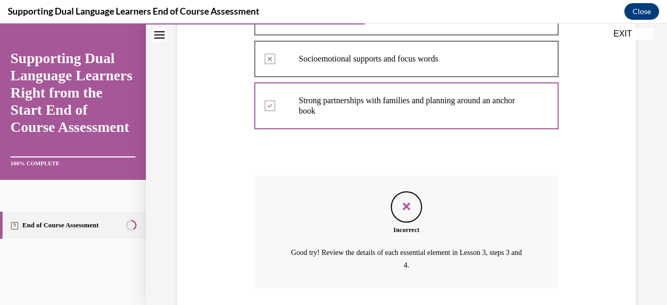
scroll to position [297, 0]
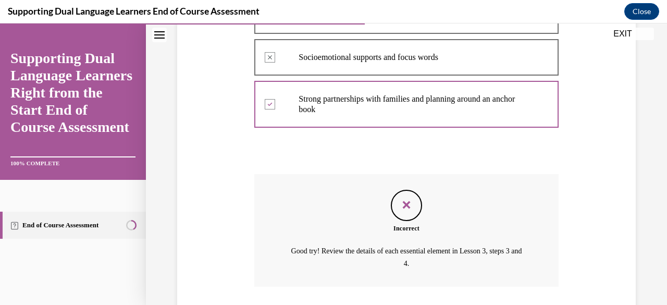
drag, startPoint x: 664, startPoint y: 226, endPoint x: 472, endPoint y: 285, distance: 201.3
click at [472, 285] on div "Incorrect Good try! Review the details of each essential element in Lesson 3, s…" at bounding box center [406, 230] width 304 height 113
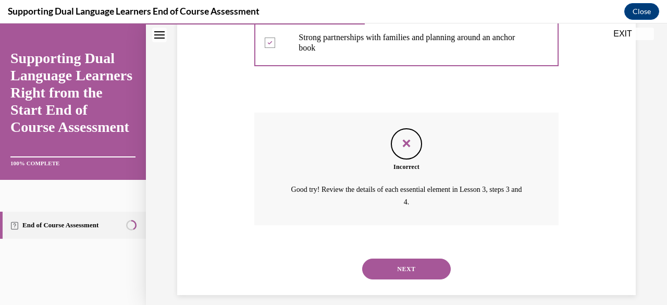
scroll to position [361, 0]
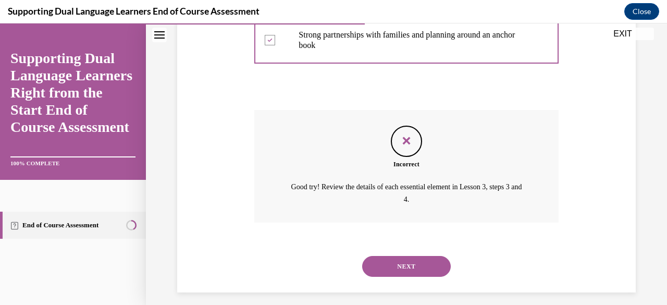
click at [434, 275] on button "NEXT" at bounding box center [406, 266] width 89 height 21
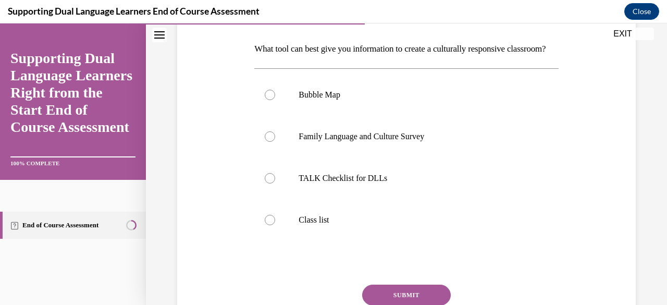
scroll to position [156, 0]
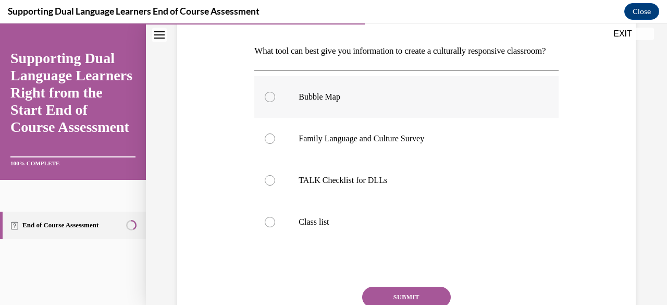
click at [271, 102] on div at bounding box center [270, 97] width 10 height 10
click at [271, 102] on input "Bubble Map" at bounding box center [270, 97] width 10 height 10
radio input "true"
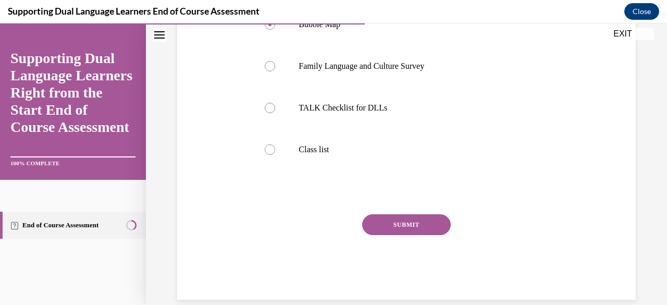
scroll to position [228, 0]
click at [430, 236] on button "SUBMIT" at bounding box center [406, 225] width 89 height 21
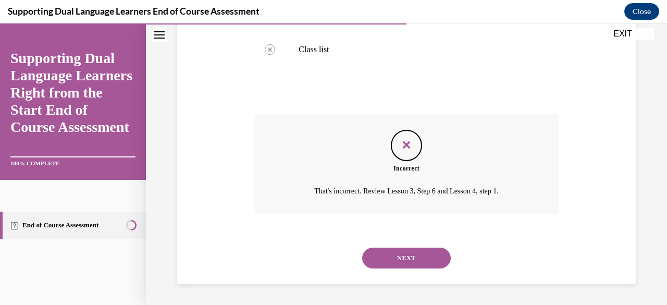
scroll to position [337, 0]
drag, startPoint x: 417, startPoint y: 264, endPoint x: 640, endPoint y: 213, distance: 229.2
click at [640, 213] on div "Question 06/12 What tool can best give you information to create a culturally r…" at bounding box center [406, 15] width 521 height 577
click at [379, 262] on button "NEXT" at bounding box center [406, 258] width 89 height 21
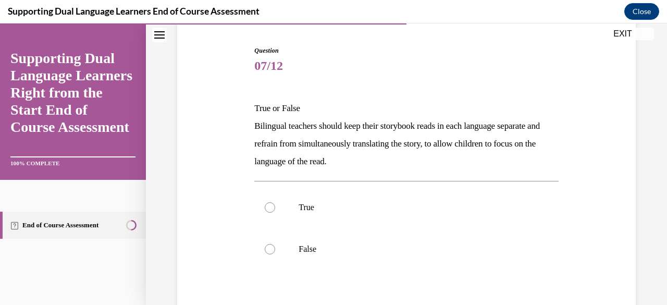
scroll to position [100, 0]
click at [273, 252] on label "False" at bounding box center [406, 248] width 304 height 42
click at [273, 252] on input "False" at bounding box center [270, 248] width 10 height 10
radio input "true"
click at [273, 249] on div at bounding box center [270, 248] width 10 height 10
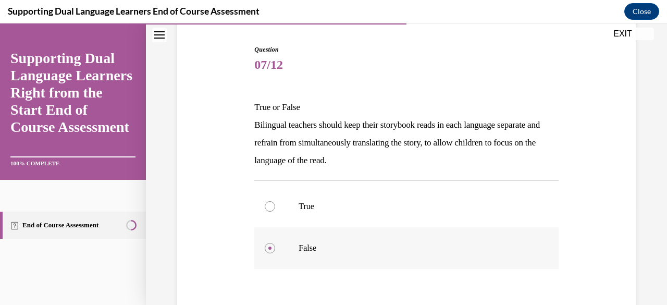
click at [273, 249] on input "False" at bounding box center [270, 248] width 10 height 10
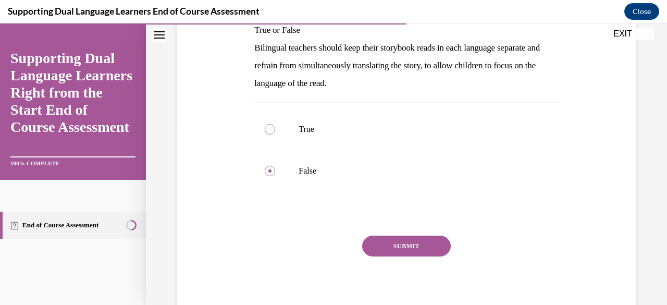
scroll to position [182, 0]
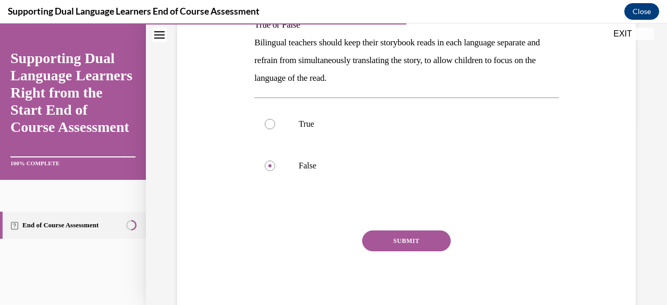
click at [429, 237] on button "SUBMIT" at bounding box center [406, 240] width 89 height 21
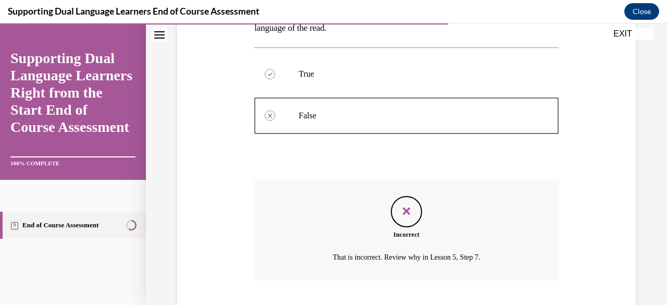
scroll to position [298, 0]
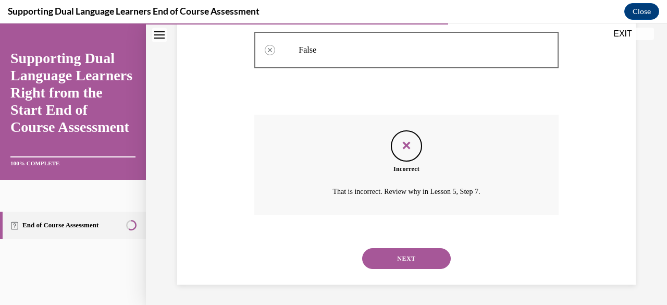
click at [407, 252] on button "NEXT" at bounding box center [406, 258] width 89 height 21
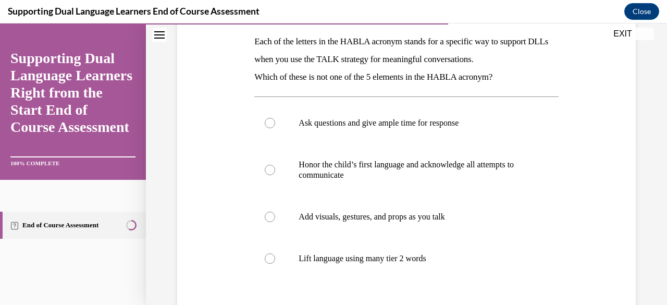
scroll to position [165, 0]
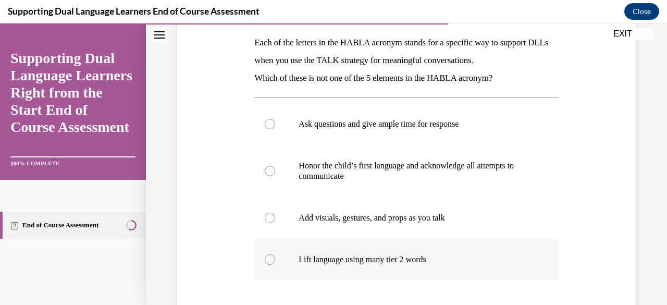
click at [271, 255] on div at bounding box center [270, 259] width 10 height 10
click at [271, 255] on input "Lift language using many tier 2 words" at bounding box center [270, 259] width 10 height 10
radio input "true"
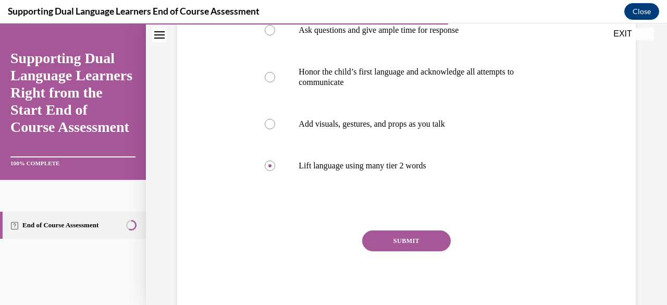
click at [423, 234] on button "SUBMIT" at bounding box center [406, 240] width 89 height 21
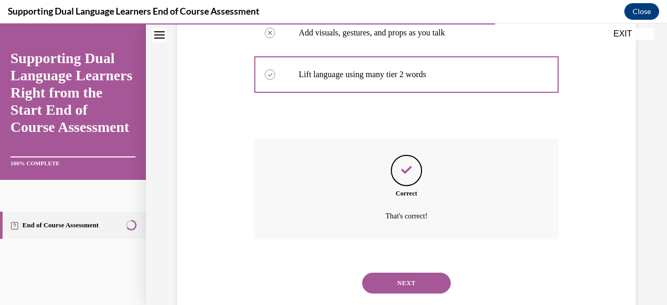
scroll to position [374, 0]
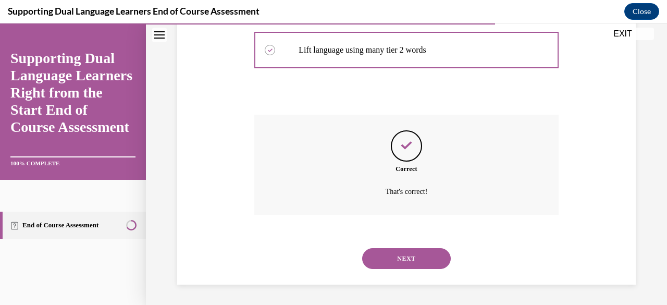
click at [430, 261] on button "NEXT" at bounding box center [406, 258] width 89 height 21
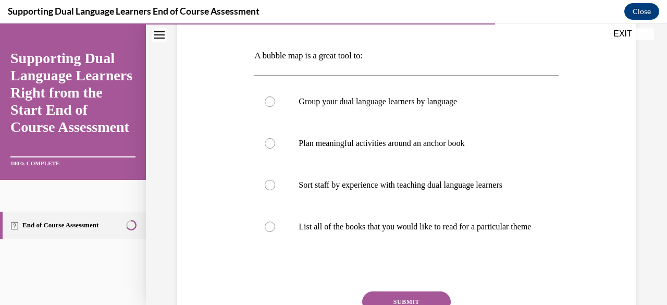
scroll to position [163, 0]
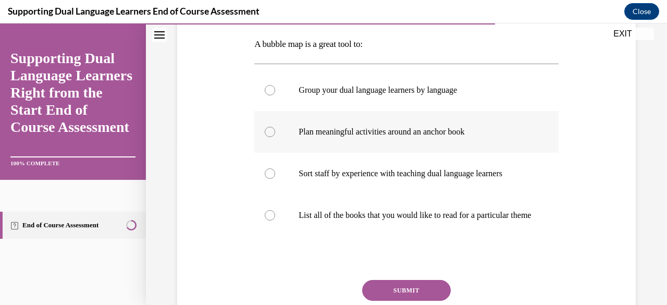
click at [270, 129] on div at bounding box center [270, 132] width 10 height 10
click at [270, 129] on input "Plan meaningful activities around an anchor book" at bounding box center [270, 132] width 10 height 10
radio input "true"
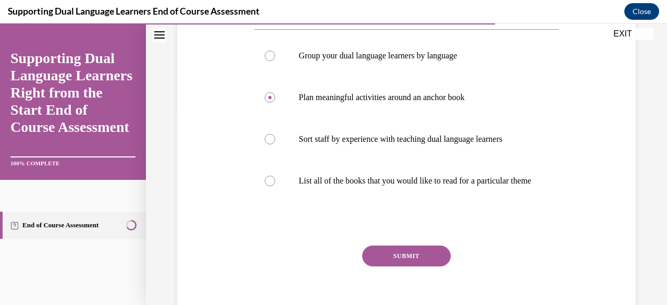
scroll to position [223, 0]
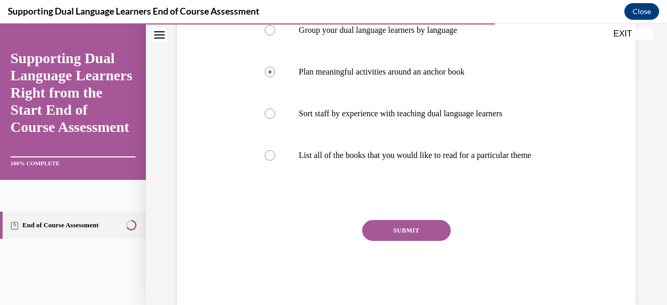
click at [405, 241] on button "SUBMIT" at bounding box center [406, 230] width 89 height 21
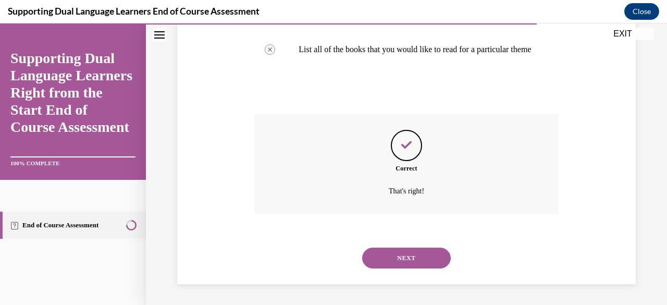
scroll to position [339, 0]
click at [426, 256] on button "NEXT" at bounding box center [406, 258] width 89 height 21
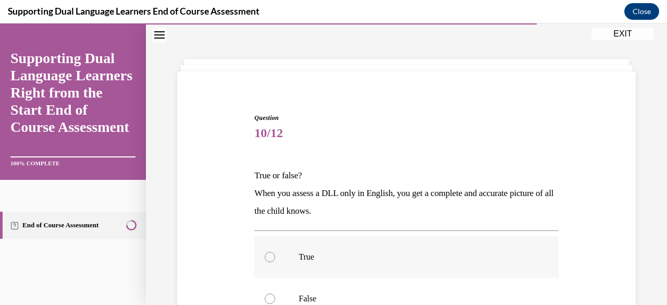
click at [269, 255] on div at bounding box center [270, 257] width 10 height 10
click at [269, 255] on input "True" at bounding box center [270, 257] width 10 height 10
radio input "true"
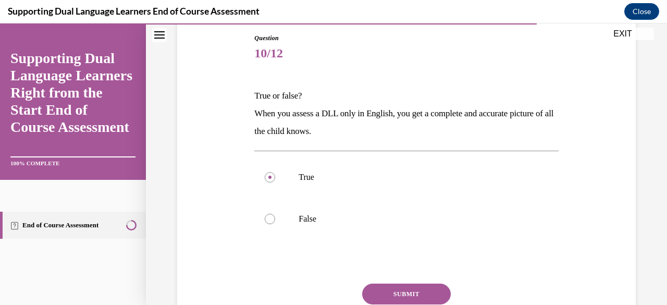
scroll to position [128, 0]
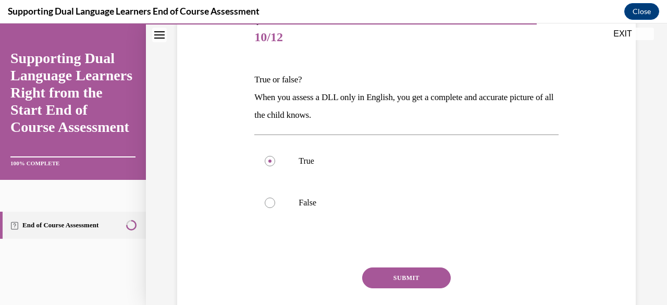
click at [412, 274] on button "SUBMIT" at bounding box center [406, 277] width 89 height 21
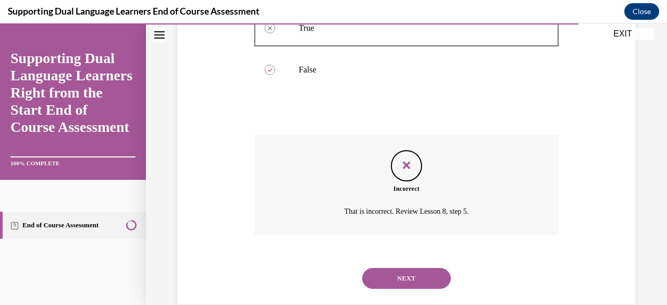
scroll to position [276, 0]
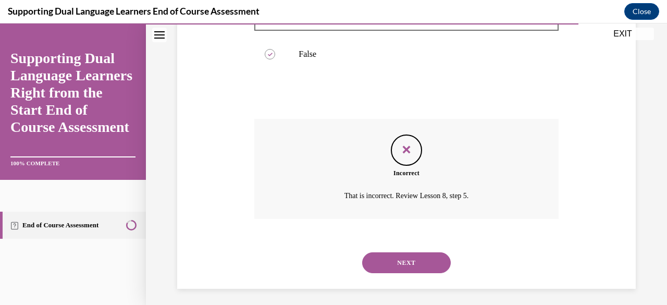
click at [419, 255] on button "NEXT" at bounding box center [406, 262] width 89 height 21
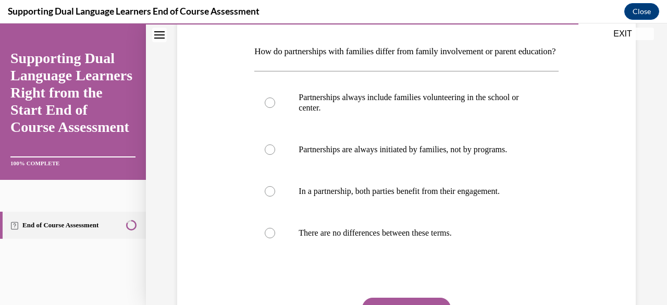
scroll to position [156, 0]
click at [274, 206] on label "In a partnership, both parties benefit from their engagement." at bounding box center [406, 191] width 304 height 42
click at [274, 196] on input "In a partnership, both parties benefit from their engagement." at bounding box center [270, 191] width 10 height 10
radio input "true"
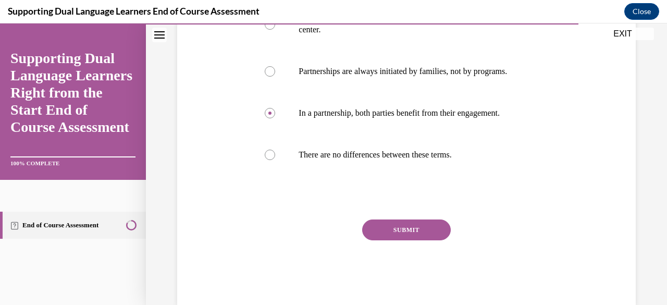
scroll to position [233, 0]
click at [410, 241] on button "SUBMIT" at bounding box center [406, 230] width 89 height 21
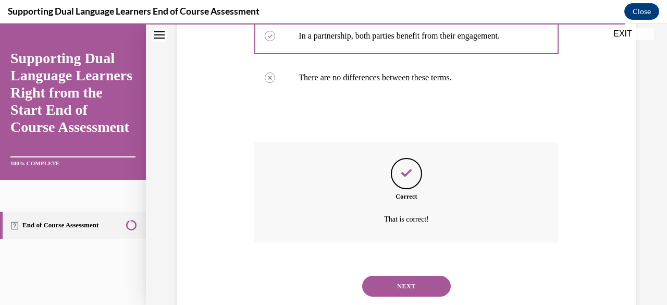
scroll to position [356, 0]
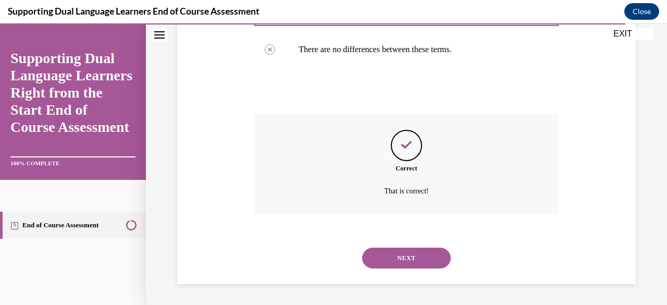
click at [421, 255] on button "NEXT" at bounding box center [406, 258] width 89 height 21
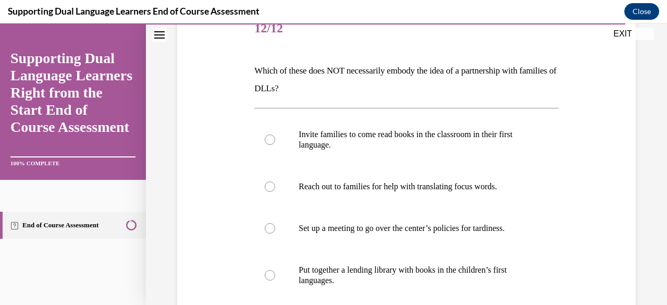
scroll to position [133, 0]
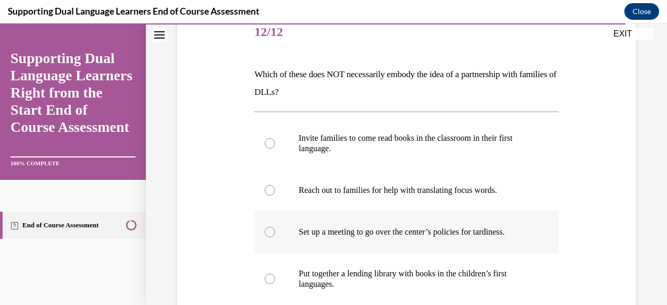
click at [272, 230] on div at bounding box center [270, 232] width 10 height 10
click at [272, 230] on input "Set up a meeting to go over the center’s policies for tardiness." at bounding box center [270, 232] width 10 height 10
radio input "true"
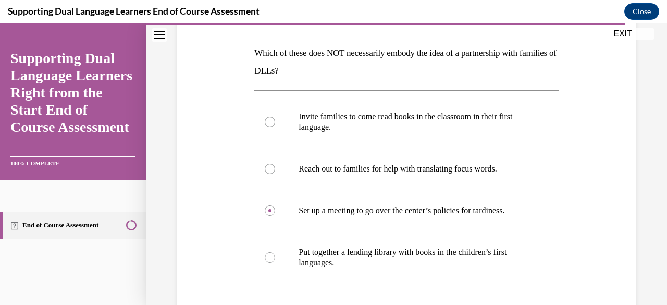
scroll to position [155, 0]
click at [272, 161] on label "Reach out to families for help with translating focus words." at bounding box center [406, 168] width 304 height 42
click at [272, 163] on input "Reach out to families for help with translating focus words." at bounding box center [270, 168] width 10 height 10
radio input "true"
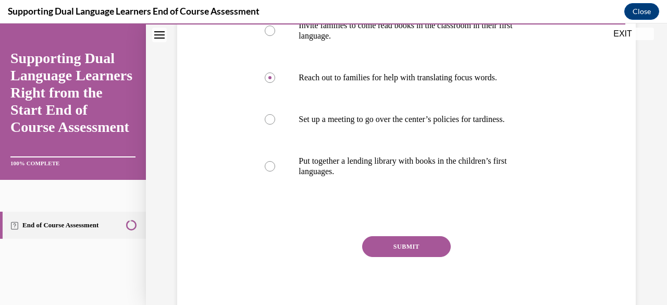
scroll to position [245, 0]
click at [434, 244] on button "SUBMIT" at bounding box center [406, 247] width 89 height 21
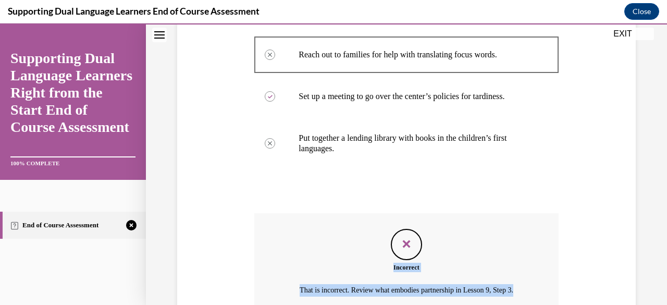
drag, startPoint x: 658, startPoint y: 225, endPoint x: 666, endPoint y: 303, distance: 78.1
click at [659, 303] on div "Home Question 11/12 How do partnerships with families differ from family involv…" at bounding box center [406, 163] width 521 height 281
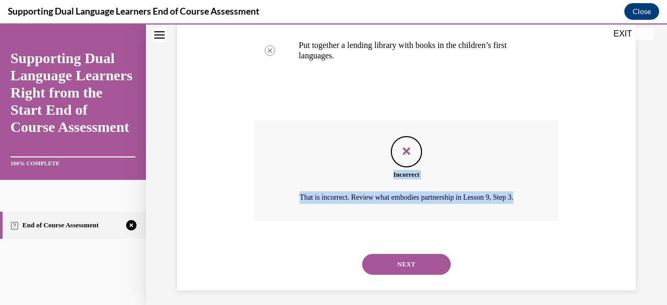
scroll to position [367, 0]
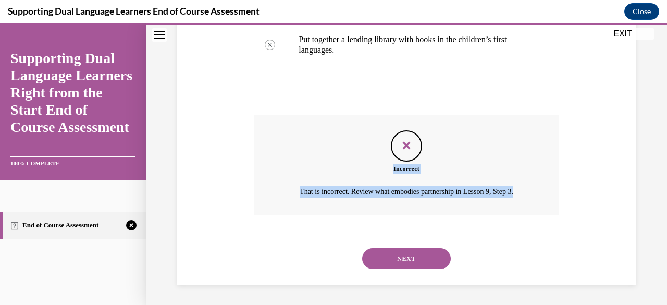
click at [425, 253] on button "NEXT" at bounding box center [406, 258] width 89 height 21
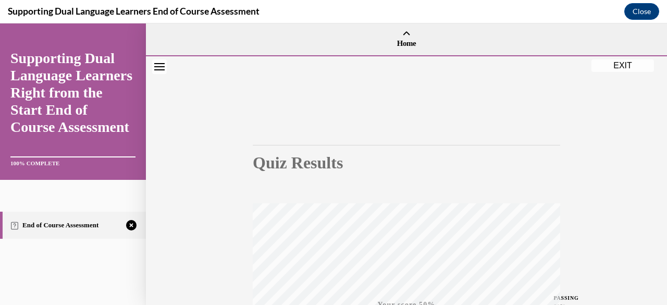
scroll to position [252, 0]
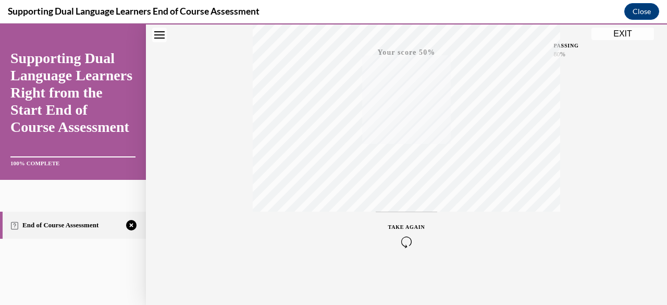
click at [406, 219] on button "TAKE AGAIN" at bounding box center [407, 235] width 62 height 47
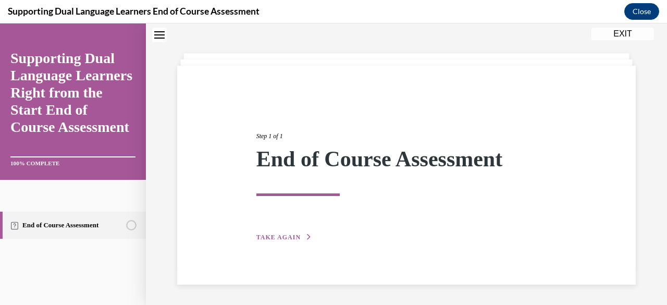
drag, startPoint x: 304, startPoint y: 234, endPoint x: 609, endPoint y: 143, distance: 318.2
click at [609, 143] on div "Step 1 of 1 End of Course Assessment TAKE AGAIN" at bounding box center [406, 174] width 474 height 135
drag, startPoint x: 303, startPoint y: 235, endPoint x: 425, endPoint y: 242, distance: 122.2
click at [425, 242] on div "Step 1 of 1 End of Course Assessment TAKE AGAIN" at bounding box center [407, 174] width 316 height 135
click at [305, 232] on div "Step 1 of 1 End of Course Assessment TAKE AGAIN" at bounding box center [407, 174] width 316 height 135
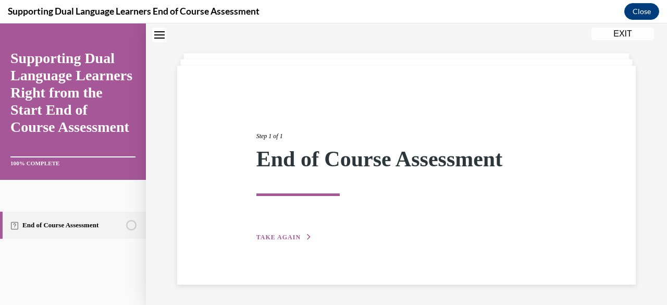
click at [304, 232] on button "TAKE AGAIN" at bounding box center [284, 236] width 56 height 9
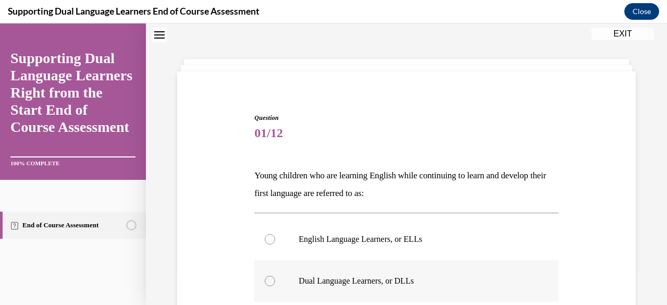
click at [271, 278] on div at bounding box center [270, 281] width 10 height 10
click at [271, 278] on input "Dual Language Learners, or DLLs" at bounding box center [270, 281] width 10 height 10
radio input "true"
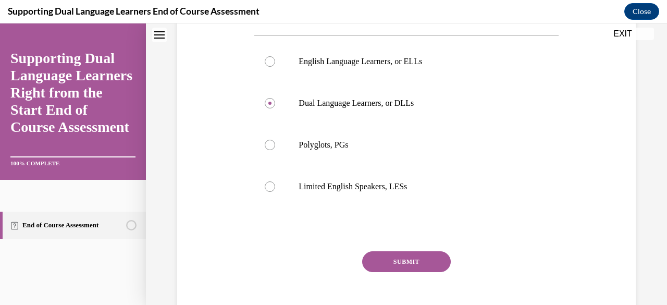
scroll to position [211, 0]
click at [433, 258] on button "SUBMIT" at bounding box center [406, 260] width 89 height 21
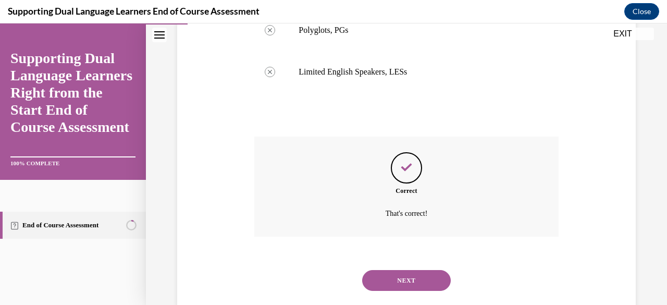
scroll to position [326, 0]
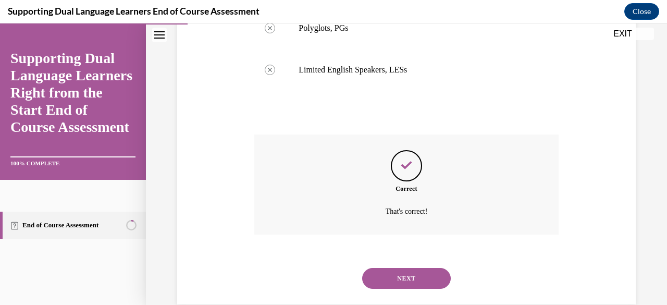
click at [432, 278] on button "NEXT" at bounding box center [406, 278] width 89 height 21
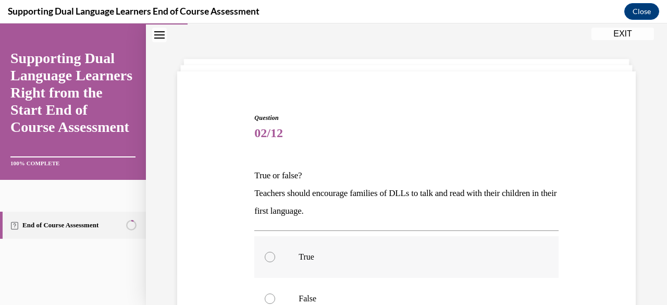
click at [439, 276] on label "True" at bounding box center [406, 257] width 304 height 42
click at [275, 262] on input "True" at bounding box center [270, 257] width 10 height 10
radio input "true"
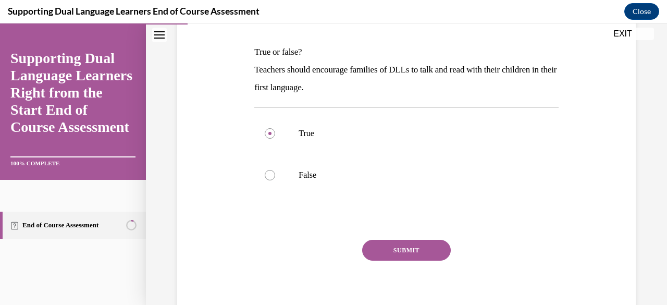
scroll to position [165, 0]
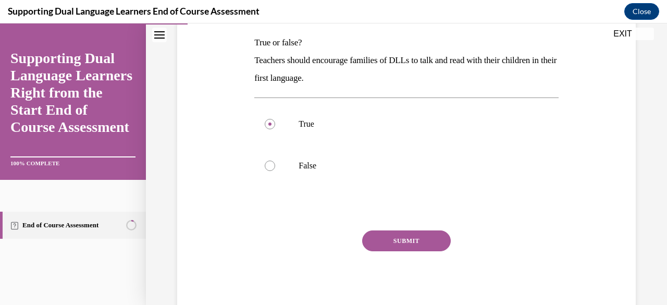
click at [416, 237] on button "SUBMIT" at bounding box center [406, 240] width 89 height 21
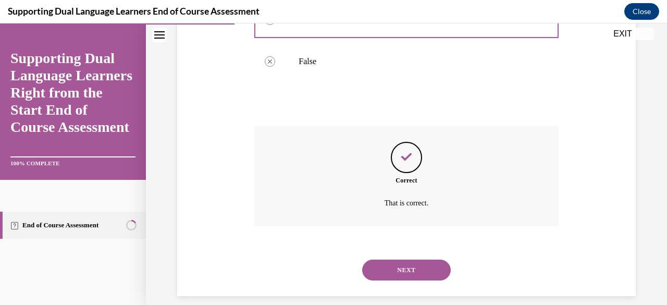
scroll to position [280, 0]
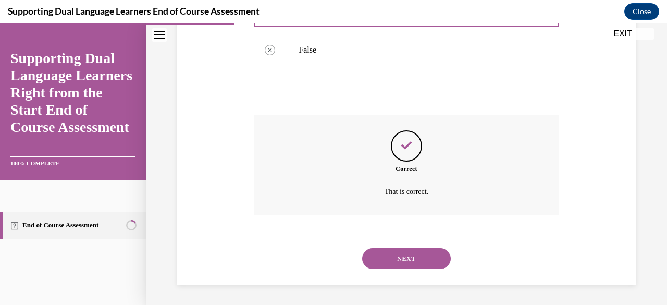
click at [422, 258] on button "NEXT" at bounding box center [406, 258] width 89 height 21
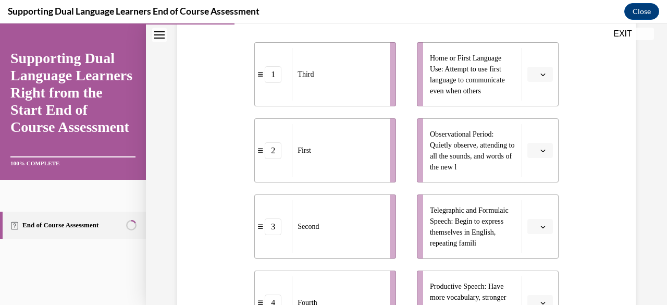
scroll to position [230, 0]
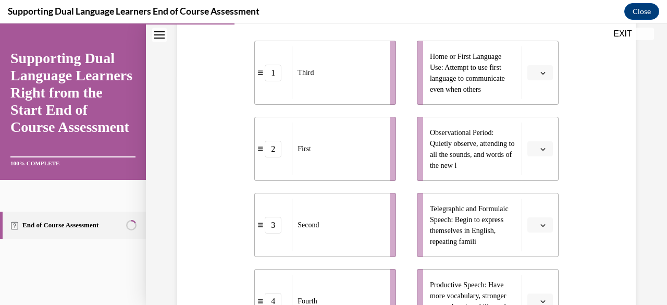
click at [539, 72] on span "button" at bounding box center [542, 72] width 7 height 7
click at [533, 114] on div "1" at bounding box center [532, 116] width 26 height 21
click at [539, 298] on span "button" at bounding box center [542, 301] width 7 height 7
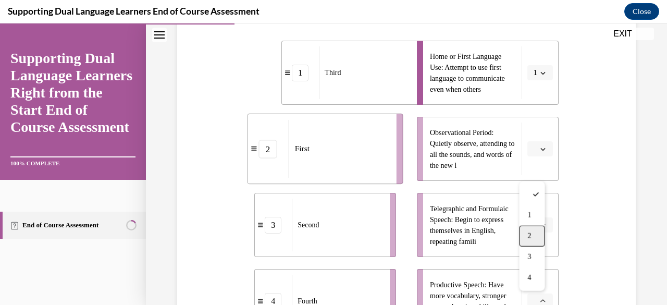
click at [532, 232] on div "2" at bounding box center [532, 236] width 26 height 21
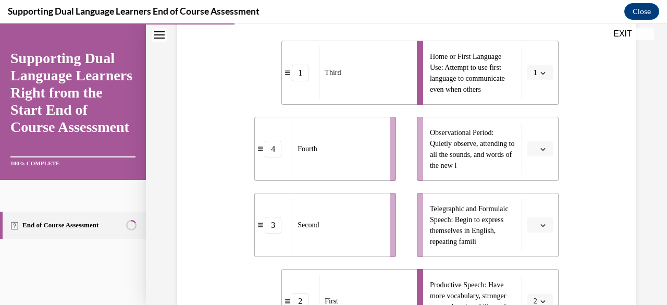
click at [540, 224] on icon "button" at bounding box center [542, 225] width 5 height 5
click at [529, 180] on span "3" at bounding box center [529, 181] width 4 height 8
click at [537, 142] on button "button" at bounding box center [540, 149] width 26 height 16
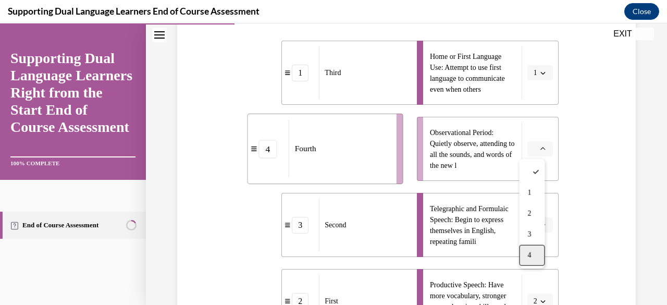
click at [534, 255] on div "4" at bounding box center [532, 255] width 26 height 21
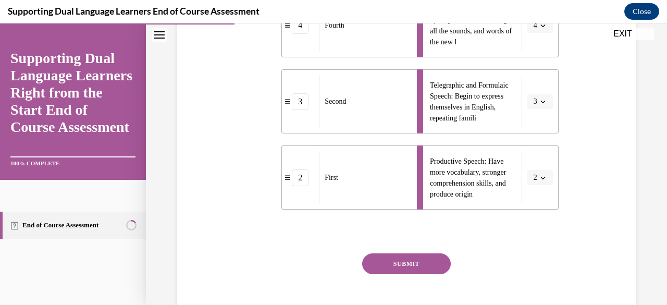
scroll to position [376, 0]
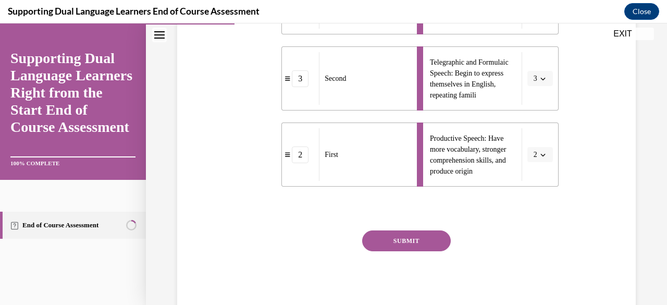
click at [418, 238] on button "SUBMIT" at bounding box center [406, 240] width 89 height 21
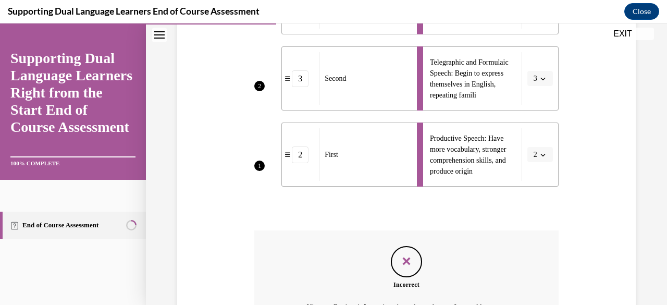
drag, startPoint x: 607, startPoint y: 214, endPoint x: 604, endPoint y: 191, distance: 23.0
click at [604, 191] on div "Question 03/12 The second language development of children learning English seq…" at bounding box center [407, 74] width 464 height 675
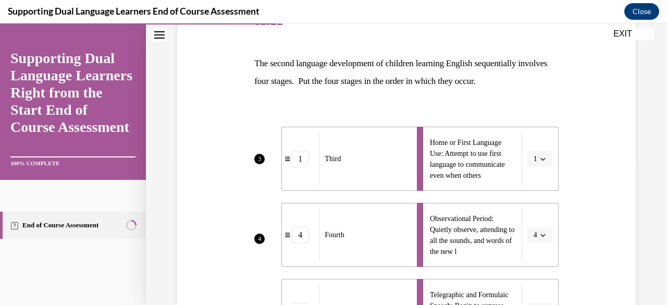
scroll to position [145, 0]
drag, startPoint x: 658, startPoint y: 105, endPoint x: 657, endPoint y: 120, distance: 15.1
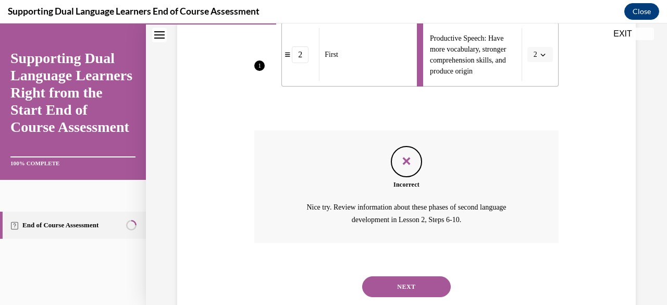
scroll to position [504, 0]
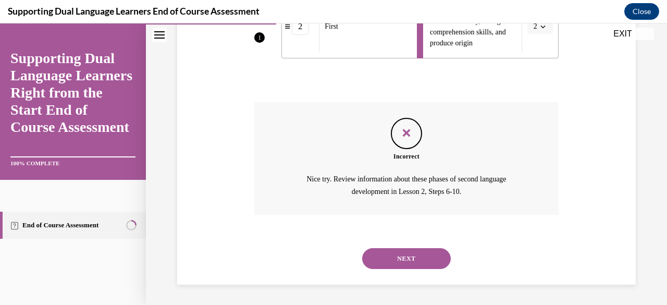
click at [428, 256] on button "NEXT" at bounding box center [406, 258] width 89 height 21
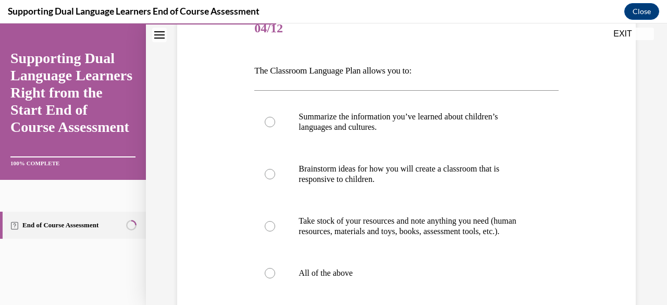
scroll to position [154, 0]
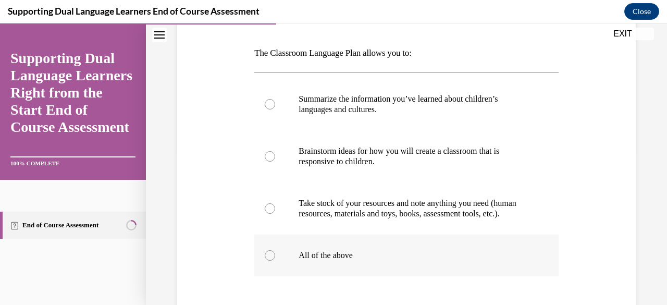
click at [270, 261] on div at bounding box center [270, 255] width 10 height 10
click at [270, 261] on input "All of the above" at bounding box center [270, 255] width 10 height 10
radio input "true"
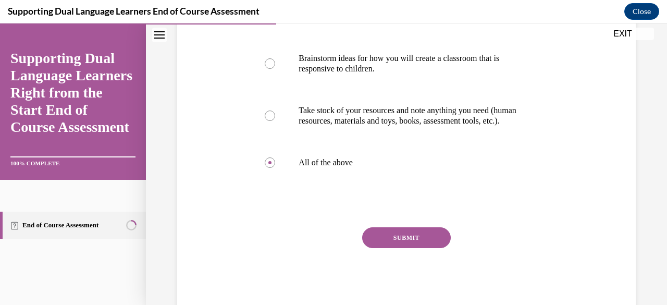
scroll to position [254, 0]
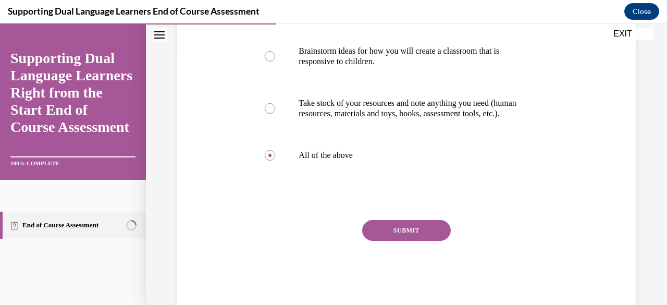
click at [435, 241] on button "SUBMIT" at bounding box center [406, 230] width 89 height 21
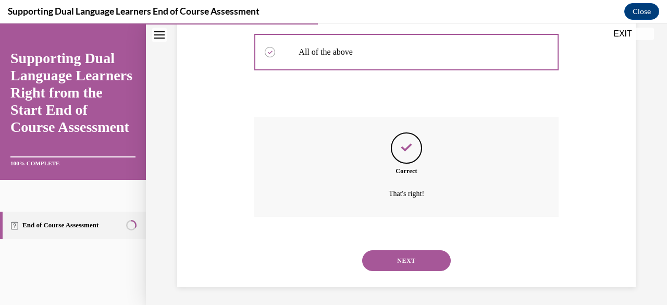
scroll to position [370, 0]
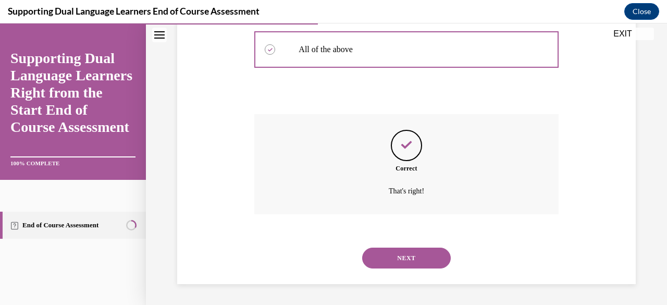
click at [429, 258] on button "NEXT" at bounding box center [406, 258] width 89 height 21
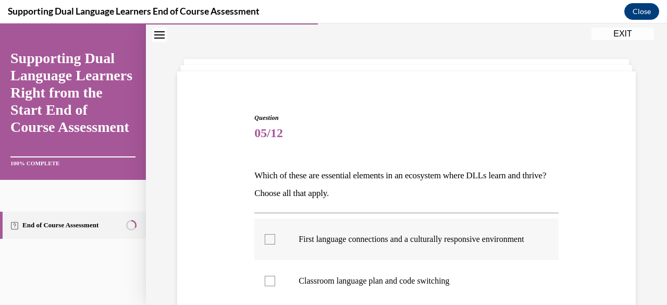
click at [266, 243] on div at bounding box center [270, 239] width 10 height 10
click at [266, 243] on input "First language connections and a culturally responsive environment" at bounding box center [270, 239] width 10 height 10
checkbox input "true"
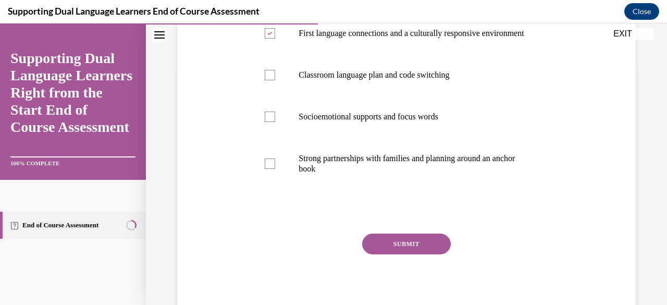
scroll to position [240, 0]
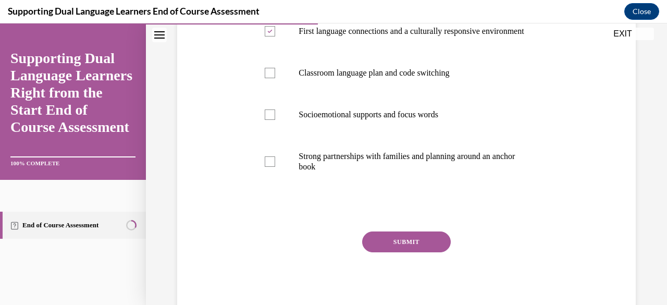
click at [419, 249] on button "SUBMIT" at bounding box center [406, 241] width 89 height 21
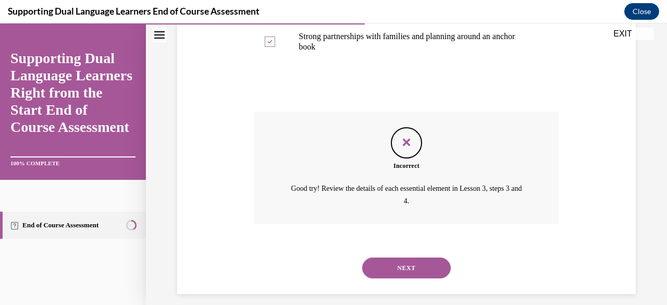
scroll to position [358, 0]
click at [413, 275] on button "NEXT" at bounding box center [406, 269] width 89 height 21
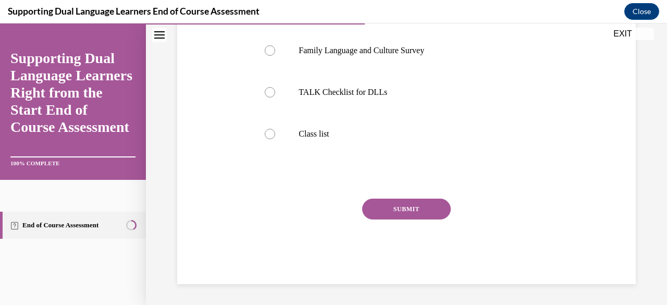
scroll to position [32, 0]
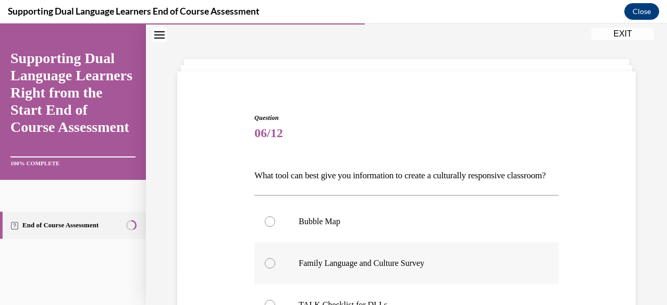
click at [271, 268] on div at bounding box center [270, 263] width 10 height 10
click at [271, 268] on input "Family Language and Culture Survey" at bounding box center [270, 263] width 10 height 10
radio input "true"
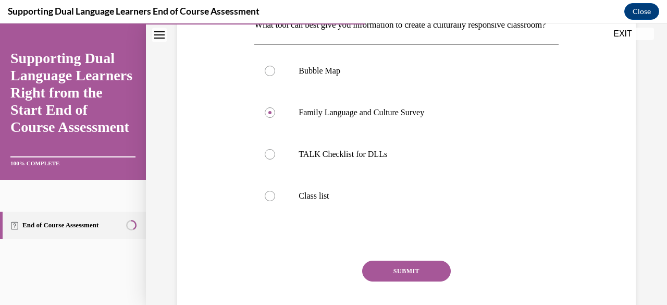
scroll to position [184, 0]
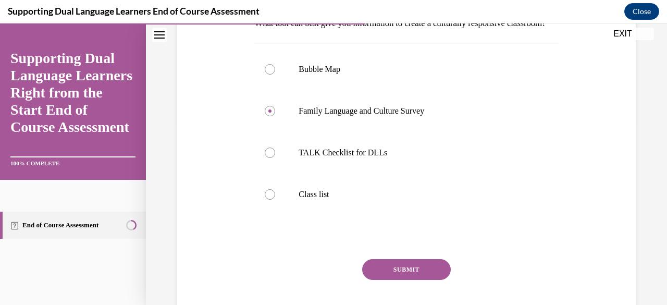
click at [405, 280] on button "SUBMIT" at bounding box center [406, 269] width 89 height 21
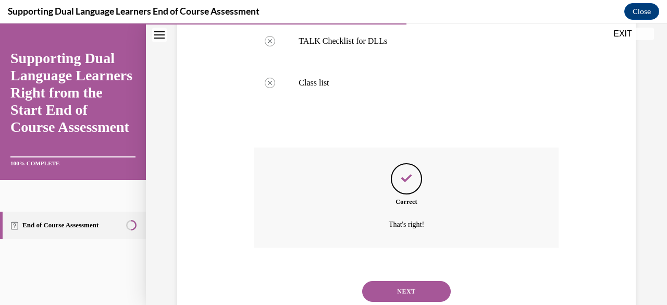
scroll to position [346, 0]
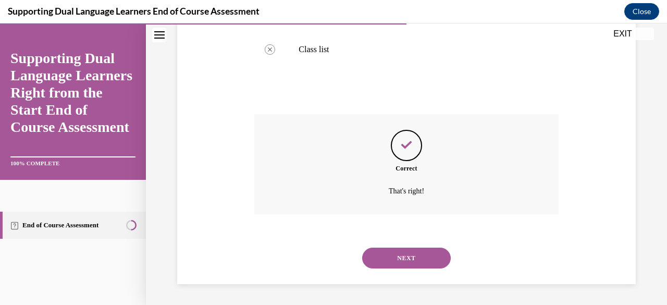
click at [410, 261] on button "NEXT" at bounding box center [406, 258] width 89 height 21
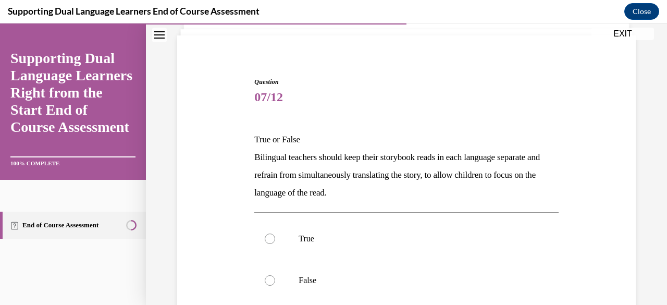
scroll to position [79, 0]
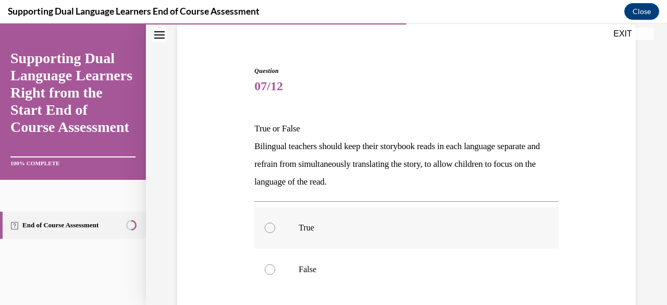
click at [271, 225] on div at bounding box center [270, 228] width 10 height 10
click at [271, 225] on input "True" at bounding box center [270, 228] width 10 height 10
radio input "true"
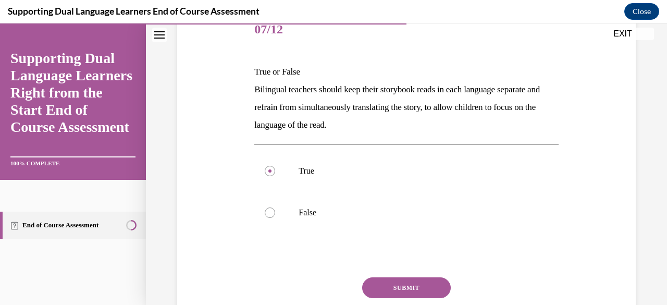
scroll to position [158, 0]
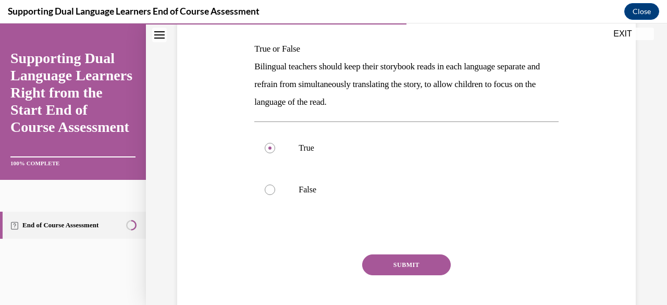
click at [404, 262] on button "SUBMIT" at bounding box center [406, 264] width 89 height 21
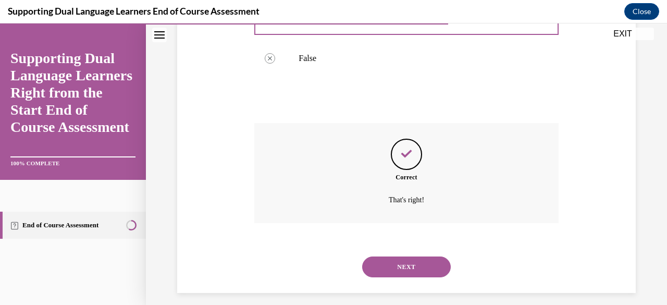
scroll to position [298, 0]
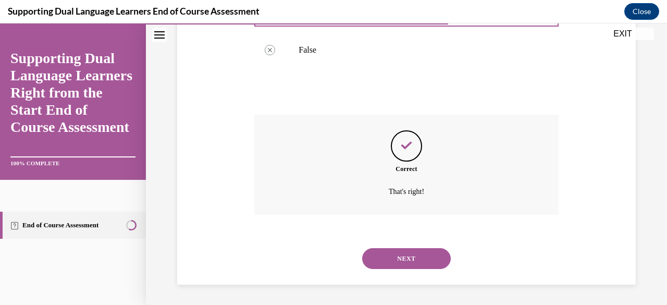
click at [419, 257] on button "NEXT" at bounding box center [406, 258] width 89 height 21
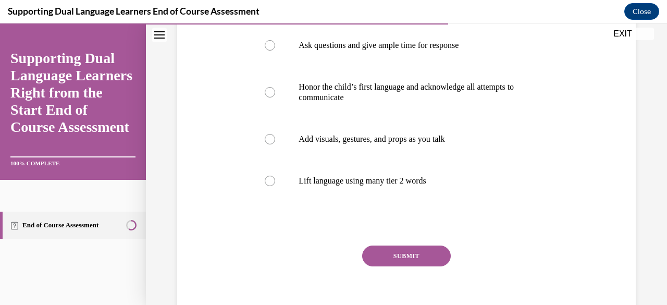
scroll to position [251, 0]
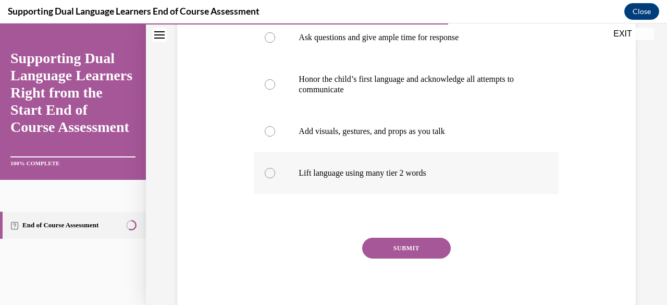
click at [271, 171] on div at bounding box center [270, 173] width 10 height 10
click at [271, 171] on input "Lift language using many tier 2 words" at bounding box center [270, 173] width 10 height 10
radio input "true"
click at [402, 242] on button "SUBMIT" at bounding box center [406, 248] width 89 height 21
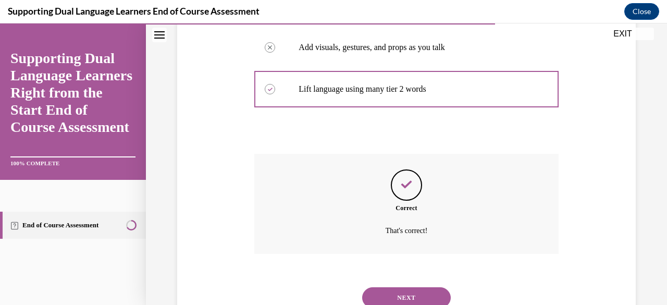
scroll to position [374, 0]
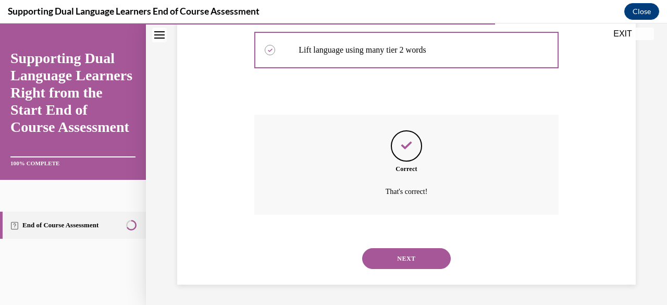
click at [426, 251] on button "NEXT" at bounding box center [406, 258] width 89 height 21
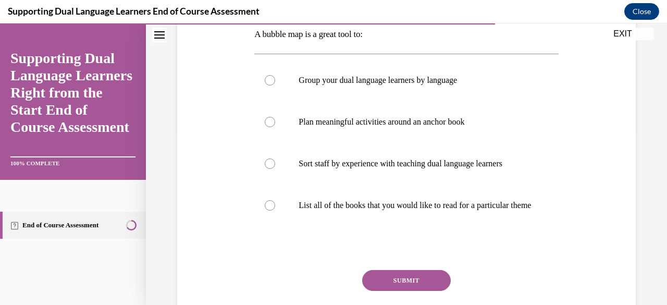
scroll to position [189, 0]
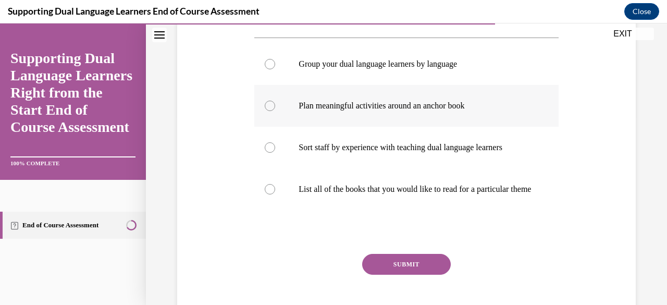
click at [274, 103] on label "Plan meaningful activities around an anchor book" at bounding box center [406, 106] width 304 height 42
click at [274, 103] on input "Plan meaningful activities around an anchor book" at bounding box center [270, 106] width 10 height 10
radio input "true"
click at [402, 271] on button "SUBMIT" at bounding box center [406, 264] width 89 height 21
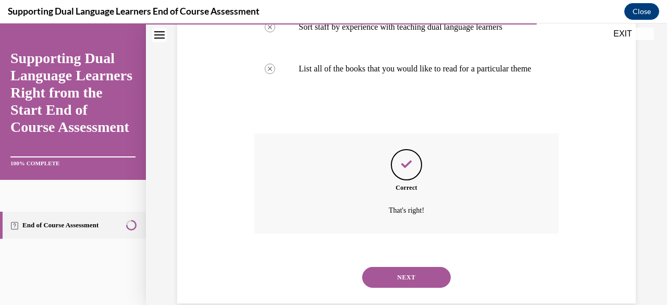
scroll to position [310, 0]
click at [408, 280] on button "NEXT" at bounding box center [406, 276] width 89 height 21
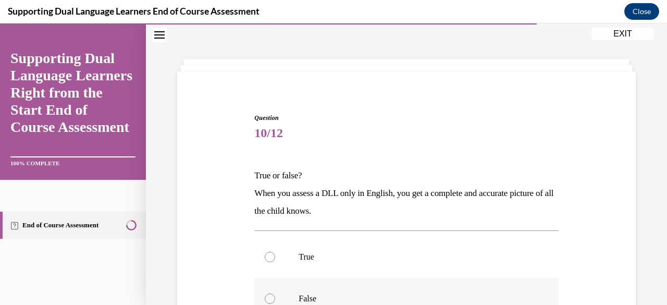
click at [265, 296] on div at bounding box center [270, 298] width 10 height 10
click at [265, 296] on input "False" at bounding box center [270, 298] width 10 height 10
radio input "true"
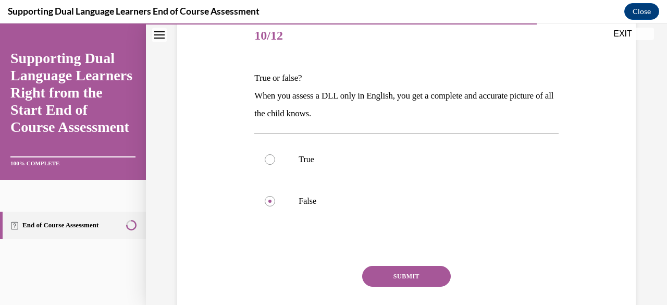
scroll to position [152, 0]
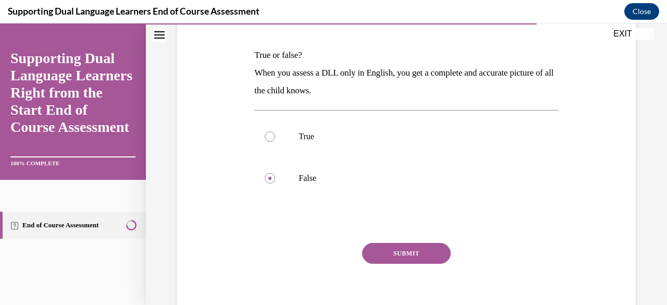
click at [423, 248] on button "SUBMIT" at bounding box center [406, 253] width 89 height 21
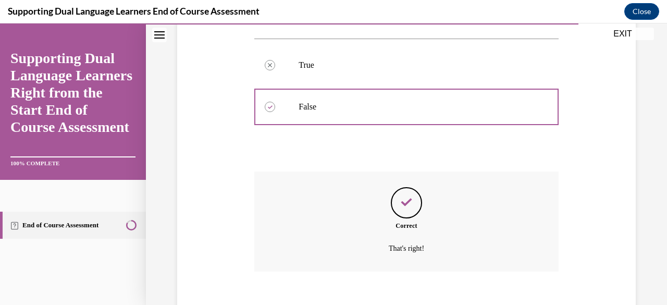
scroll to position [280, 0]
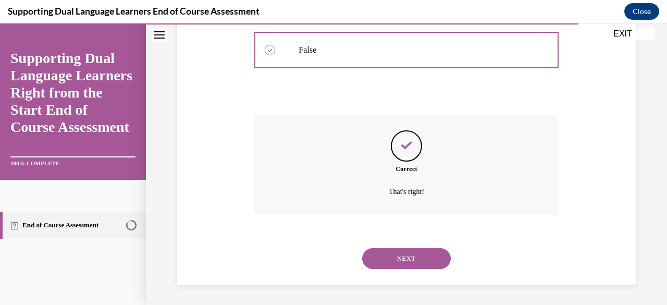
click at [416, 252] on button "NEXT" at bounding box center [406, 258] width 89 height 21
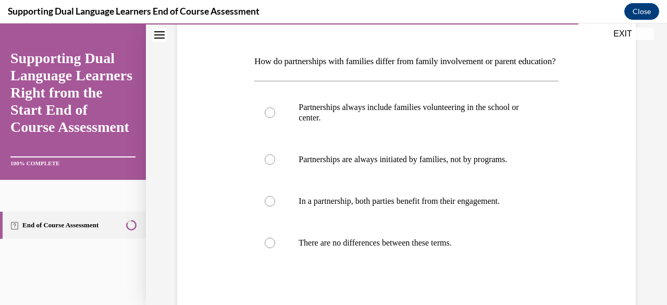
scroll to position [147, 0]
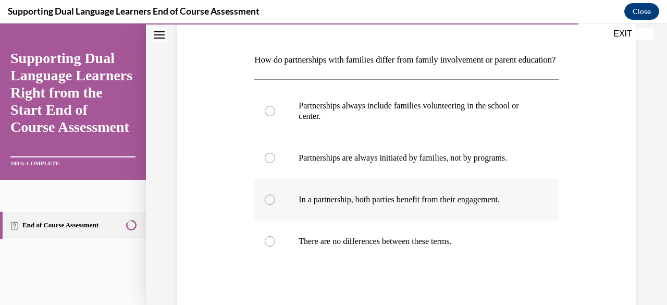
click at [267, 205] on div at bounding box center [270, 199] width 10 height 10
click at [267, 205] on input "In a partnership, both parties benefit from their engagement." at bounding box center [270, 199] width 10 height 10
radio input "true"
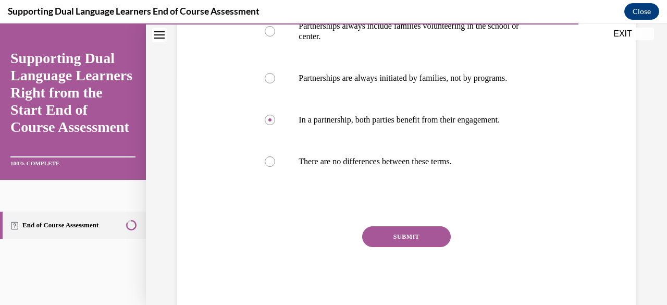
scroll to position [241, 0]
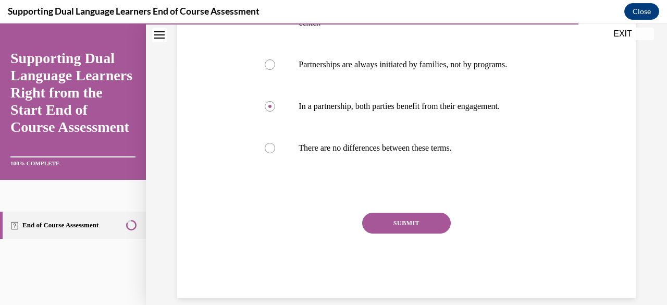
click at [400, 233] on button "SUBMIT" at bounding box center [406, 223] width 89 height 21
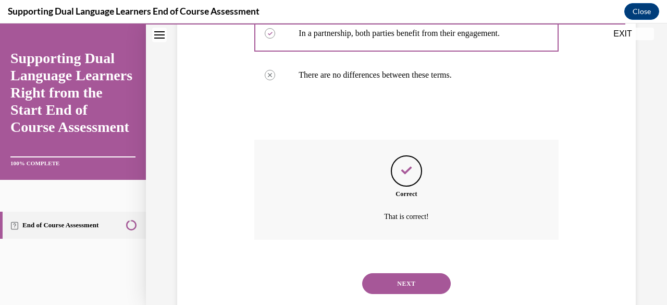
scroll to position [356, 0]
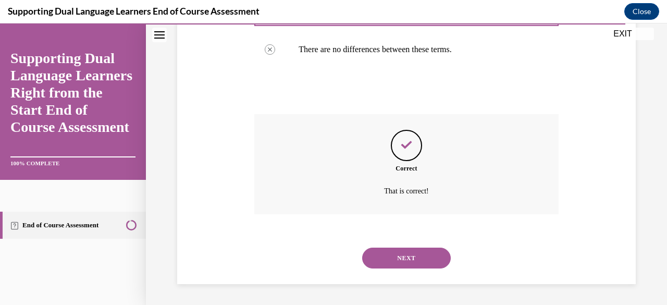
click at [410, 255] on button "NEXT" at bounding box center [406, 258] width 89 height 21
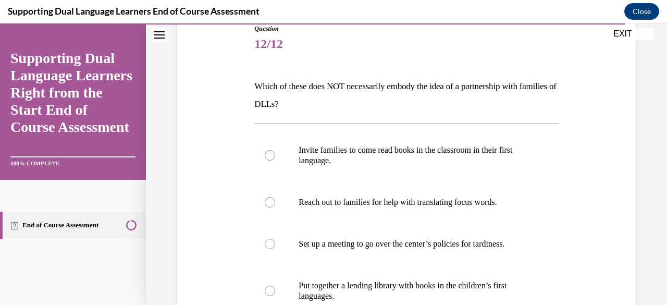
scroll to position [120, 0]
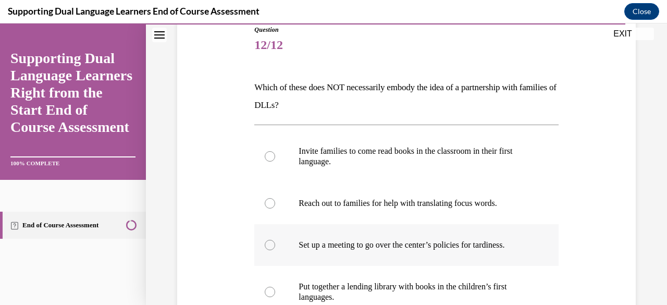
click at [268, 242] on div at bounding box center [270, 245] width 10 height 10
click at [268, 242] on input "Set up a meeting to go over the center’s policies for tardiness." at bounding box center [270, 245] width 10 height 10
radio input "true"
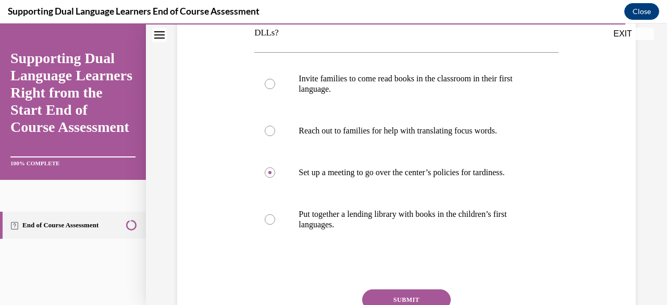
scroll to position [214, 0]
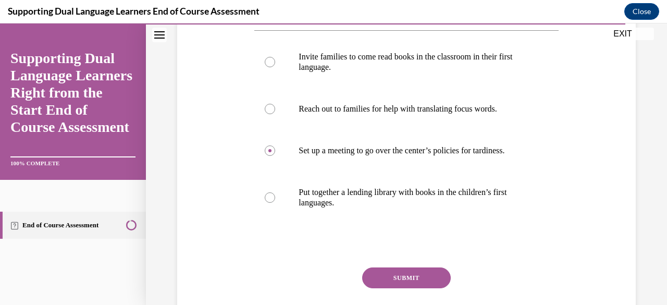
click at [406, 273] on button "SUBMIT" at bounding box center [406, 277] width 89 height 21
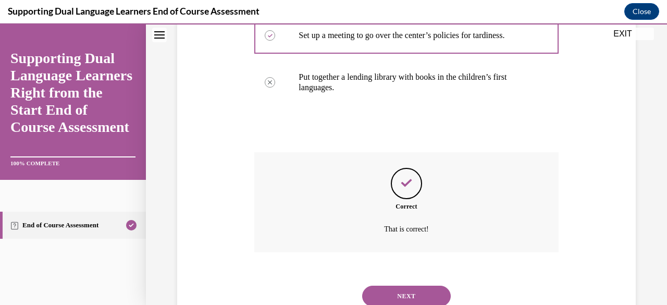
scroll to position [367, 0]
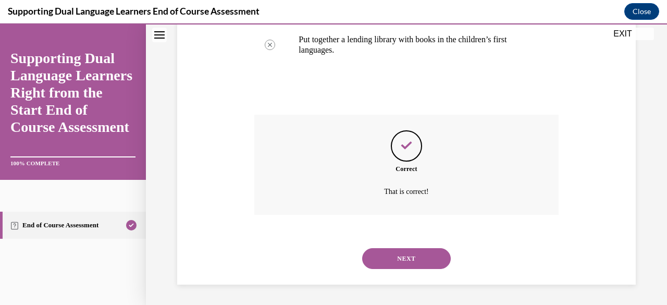
click at [421, 258] on button "NEXT" at bounding box center [406, 258] width 89 height 21
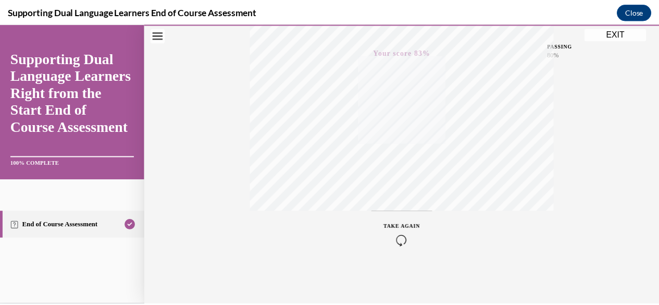
scroll to position [209, 0]
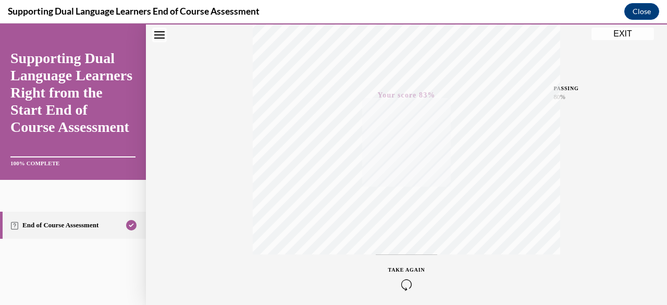
drag, startPoint x: 625, startPoint y: 31, endPoint x: 646, endPoint y: 136, distance: 107.2
click at [646, 136] on div "Quiz Results PASSING 80% Your score 83% Passed PASSING 80% Your score Your scor…" at bounding box center [406, 97] width 521 height 501
click at [626, 30] on button "EXIT" at bounding box center [622, 34] width 63 height 13
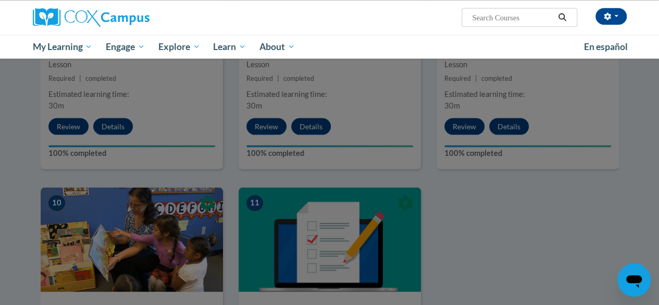
scroll to position [713, 0]
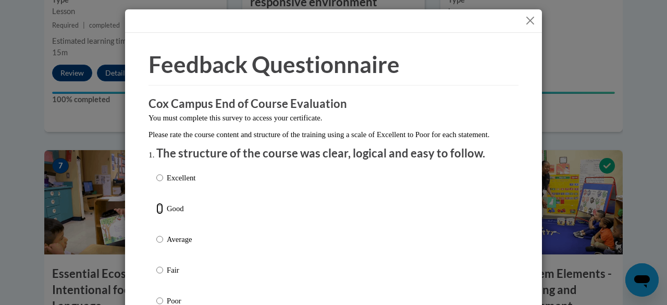
click at [156, 214] on input "Good" at bounding box center [159, 208] width 7 height 11
radio input "true"
click at [527, 20] on button "Close" at bounding box center [530, 20] width 13 height 13
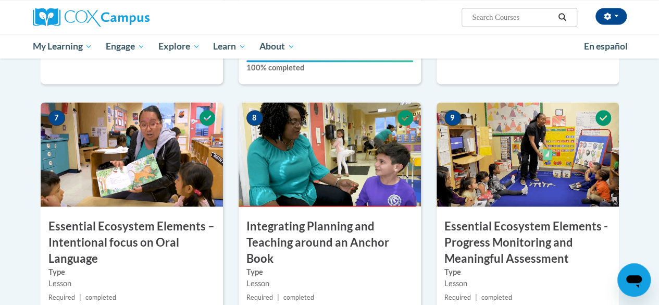
scroll to position [788, 0]
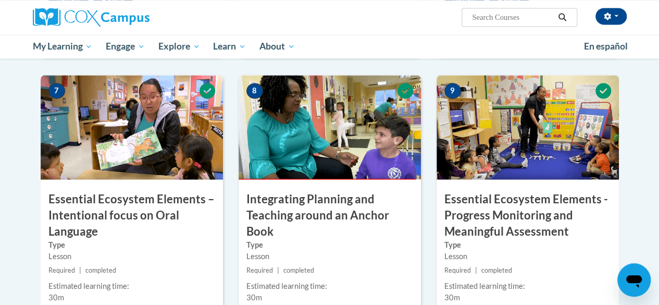
drag, startPoint x: 658, startPoint y: 161, endPoint x: 660, endPoint y: 176, distance: 14.7
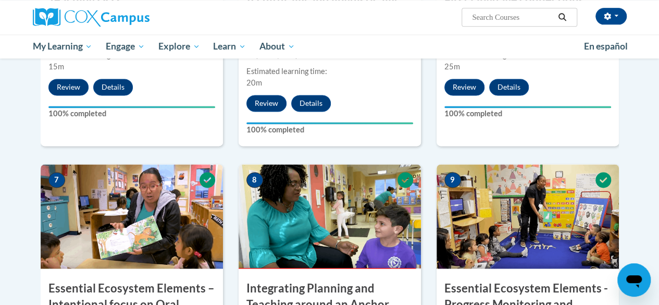
scroll to position [674, 0]
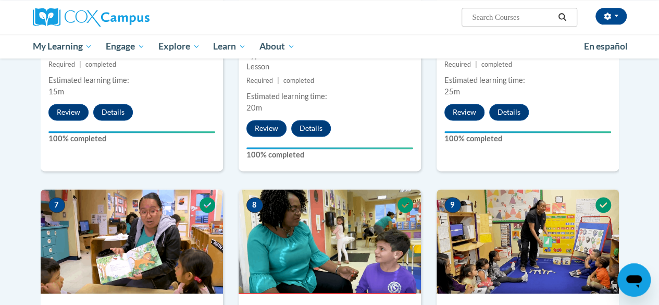
drag, startPoint x: 654, startPoint y: 155, endPoint x: 659, endPoint y: 134, distance: 21.4
click at [659, 134] on body "[PERSON_NAME] ([GEOGRAPHIC_DATA]/[GEOGRAPHIC_DATA] UTC-04:00) My Profile Inbox …" at bounding box center [329, 192] width 659 height 1732
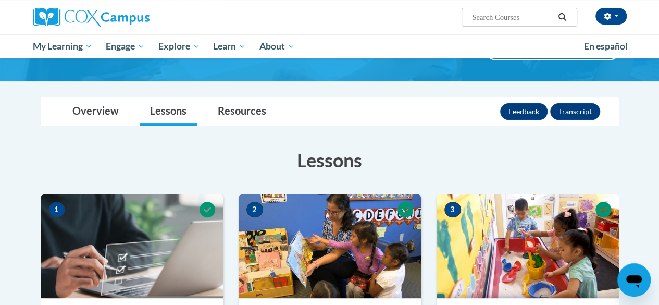
scroll to position [53, 0]
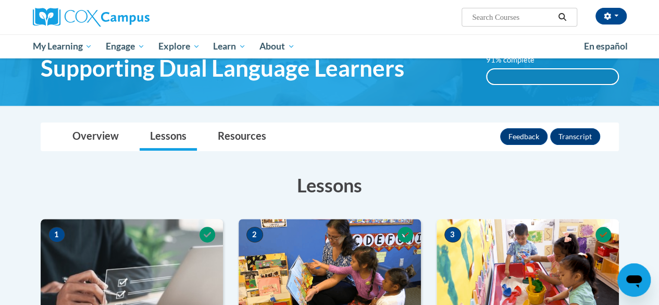
drag, startPoint x: 663, startPoint y: 52, endPoint x: 428, endPoint y: 163, distance: 259.9
drag, startPoint x: 75, startPoint y: 133, endPoint x: 50, endPoint y: 149, distance: 29.9
click at [50, 149] on div "Overview Lessons Resources Feedback Transcript" at bounding box center [330, 137] width 562 height 28
click at [170, 134] on link "Lessons" at bounding box center [168, 137] width 57 height 28
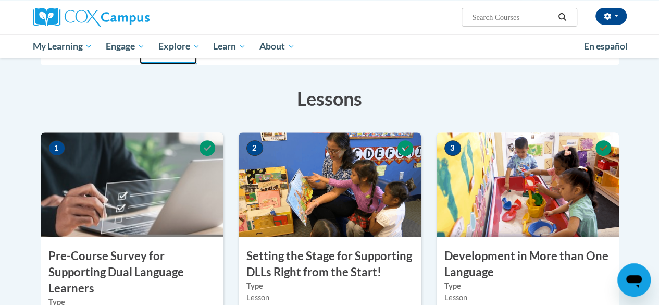
scroll to position [0, 0]
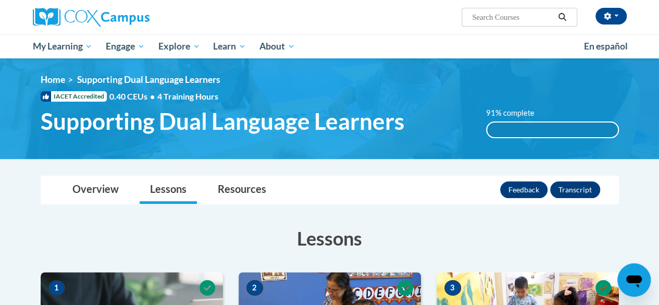
click at [593, 128] on div "91% complete" at bounding box center [552, 129] width 131 height 15
